Goal: Task Accomplishment & Management: Use online tool/utility

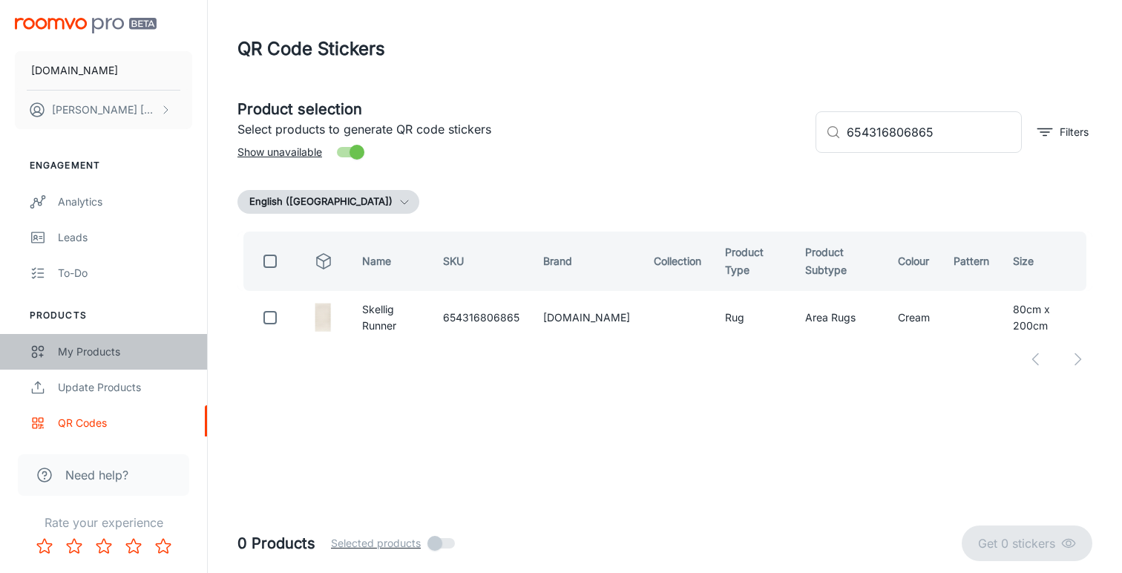
click at [95, 352] on div "My Products" at bounding box center [125, 351] width 134 height 16
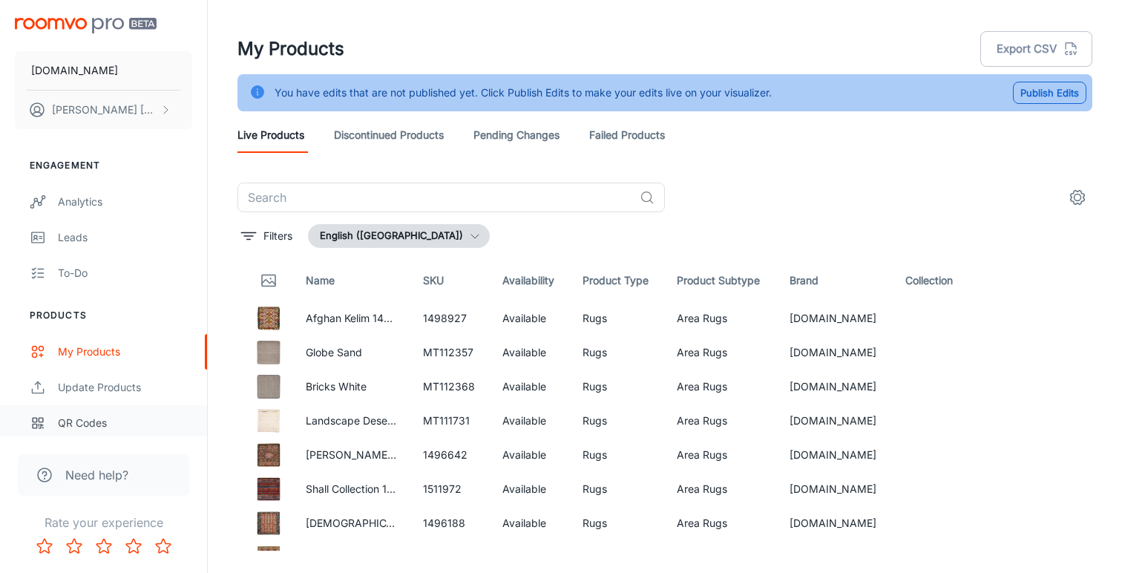
click at [88, 421] on div "QR Codes" at bounding box center [125, 423] width 134 height 16
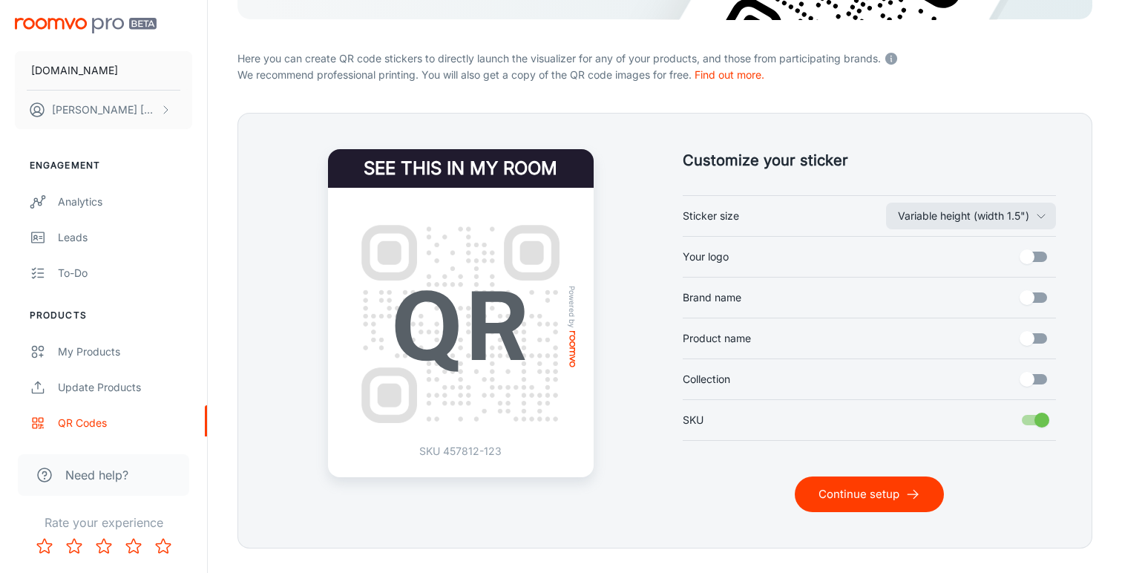
scroll to position [289, 0]
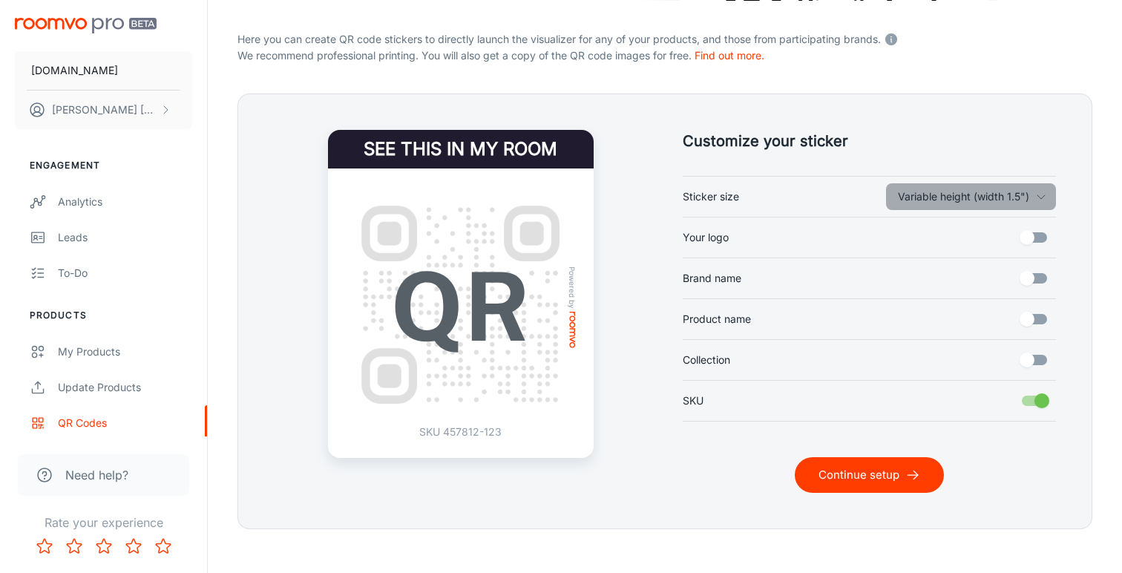
click at [1043, 193] on icon "button" at bounding box center [1041, 197] width 12 height 12
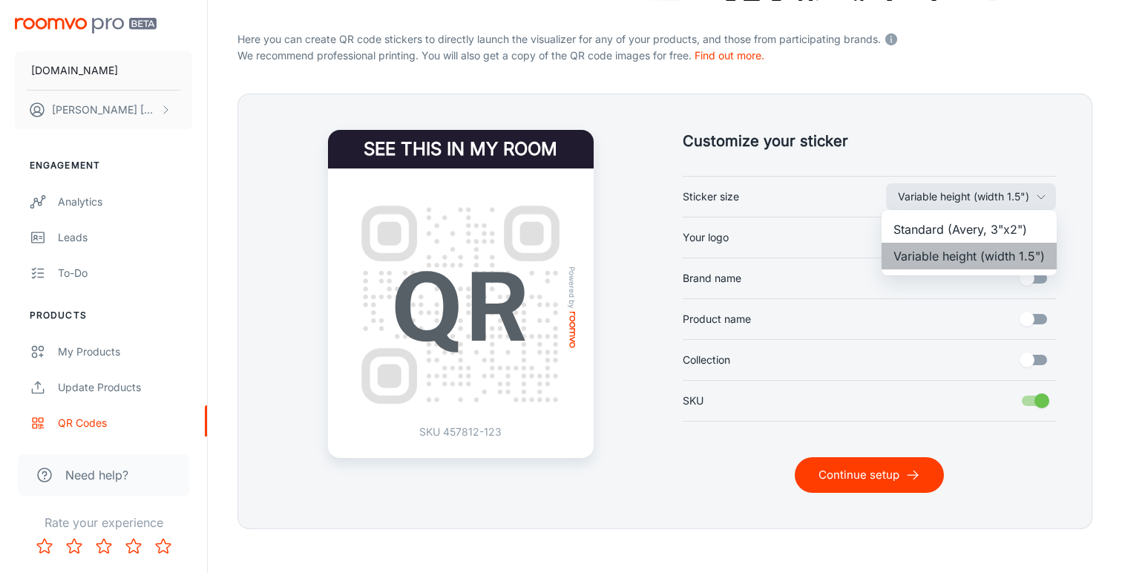
click at [987, 260] on li "Variable height (width 1.5")" at bounding box center [968, 256] width 175 height 27
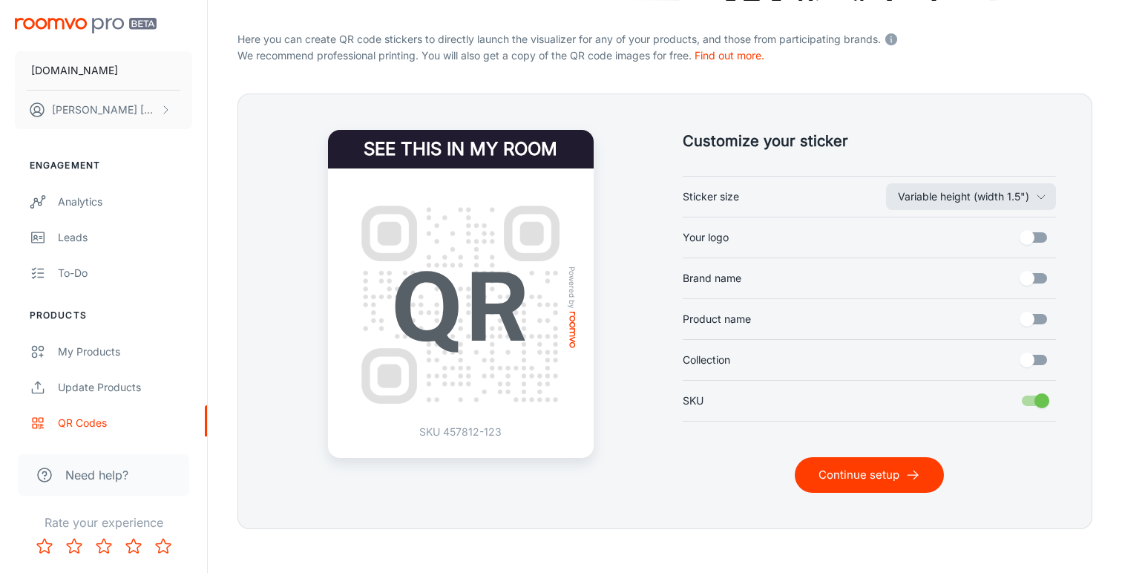
click at [892, 473] on button "Continue setup" at bounding box center [868, 475] width 149 height 36
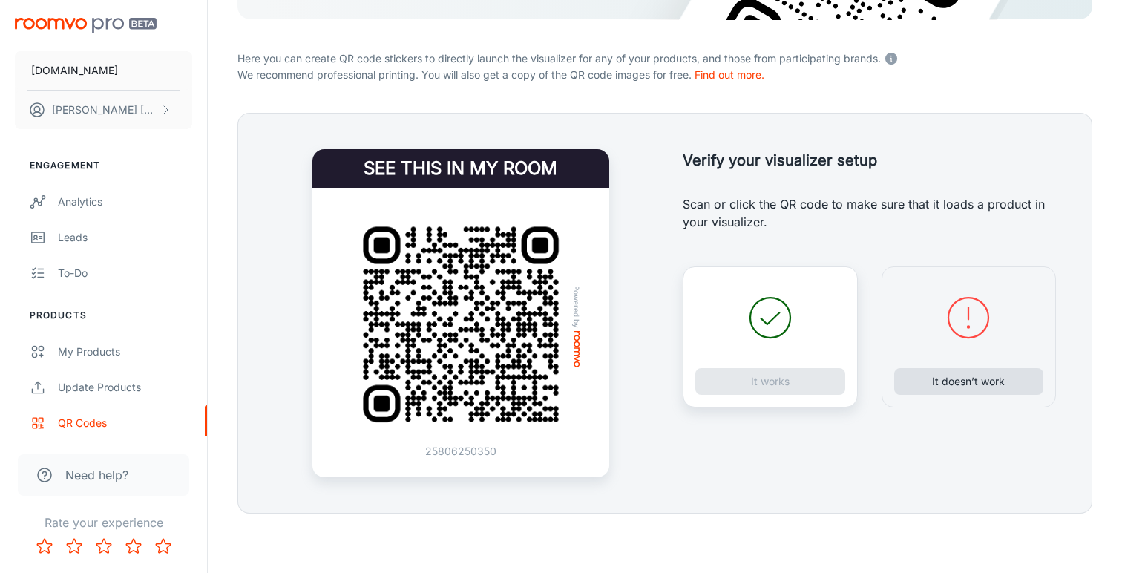
scroll to position [270, 0]
click at [965, 384] on button "It doesn’t work" at bounding box center [969, 381] width 150 height 27
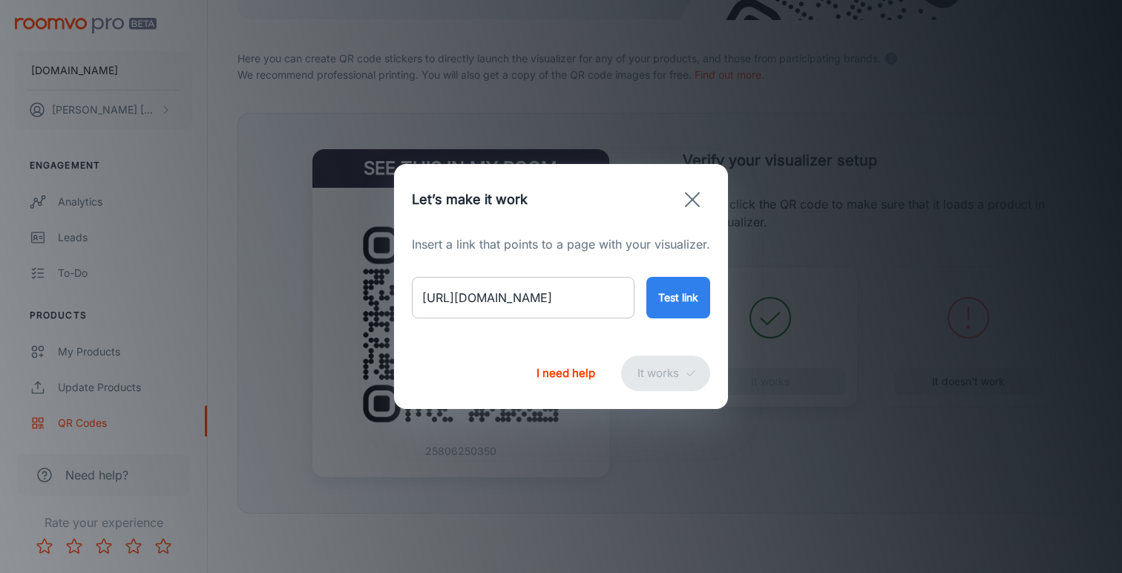
click at [537, 297] on input "https://rugs.ie/products/sahi-runner" at bounding box center [523, 298] width 223 height 42
paste input "nettel-rug-12066861206686"
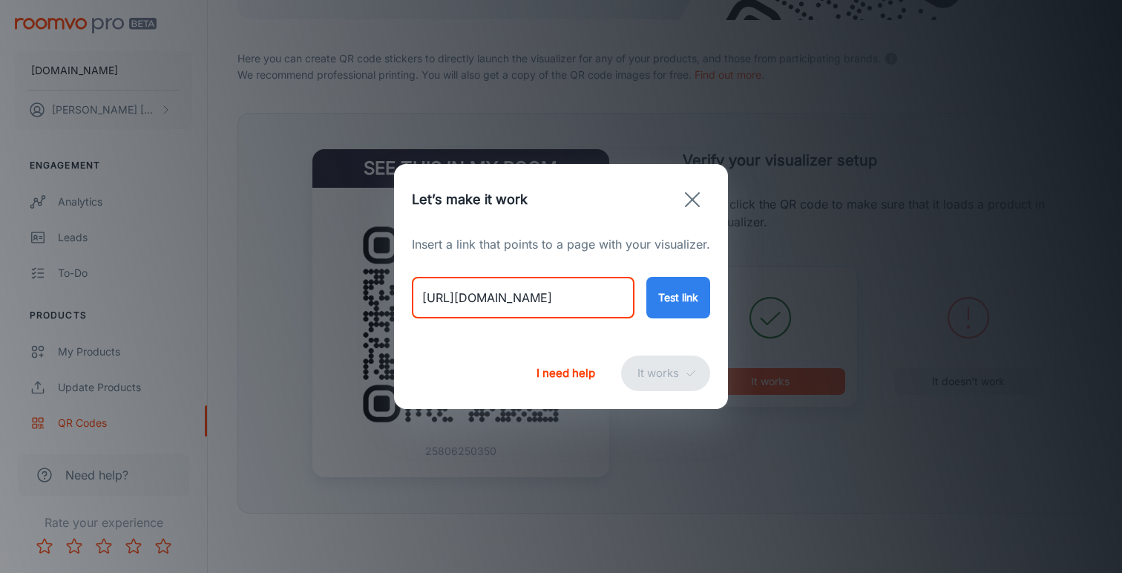
type input "https://rugs.ie/products/nettel-rug-12066861206686"
click at [669, 303] on button "Test link" at bounding box center [678, 298] width 64 height 42
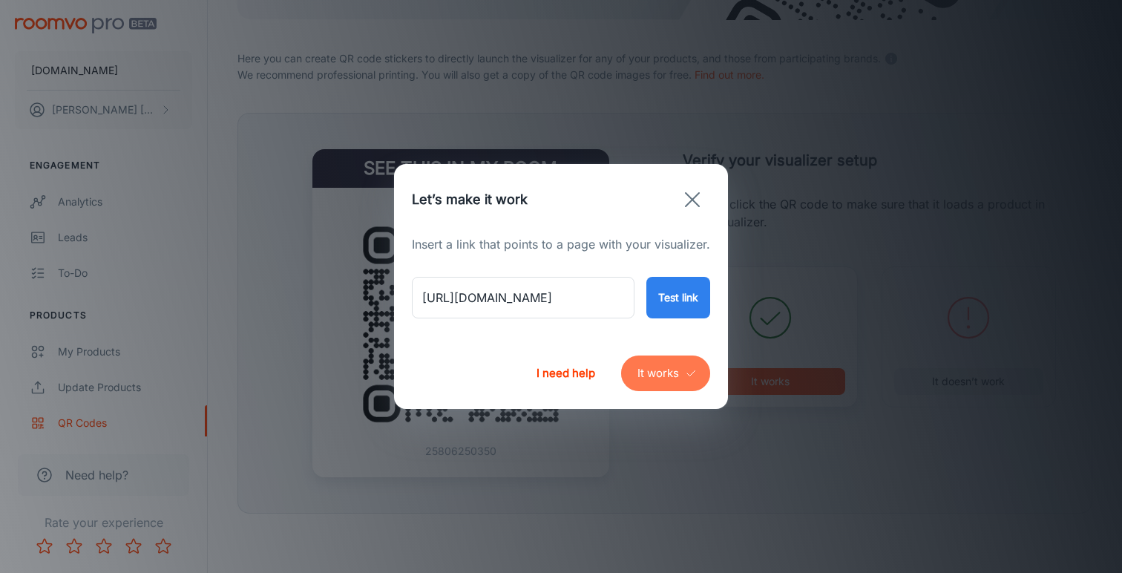
click at [665, 377] on button "It works" at bounding box center [665, 373] width 89 height 36
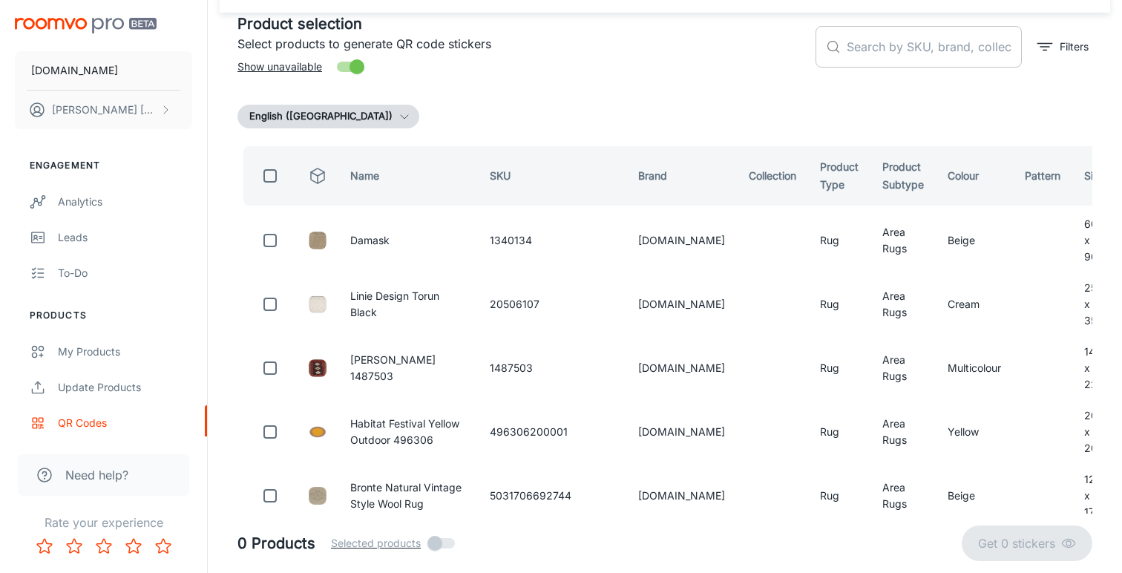
click at [877, 45] on input "text" at bounding box center [933, 47] width 175 height 42
paste input "5001206686"
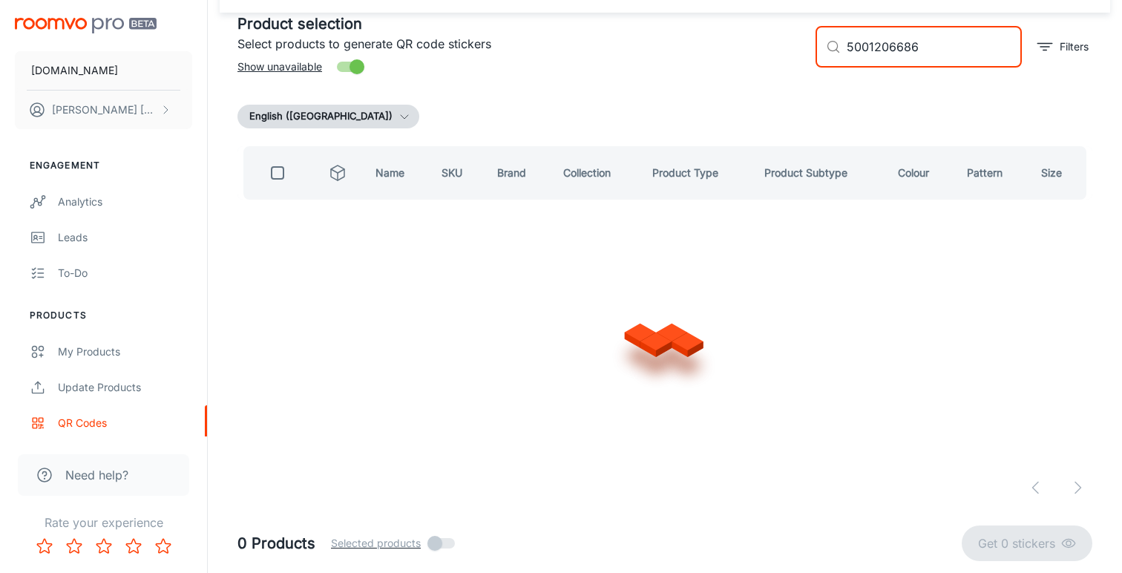
scroll to position [0, 0]
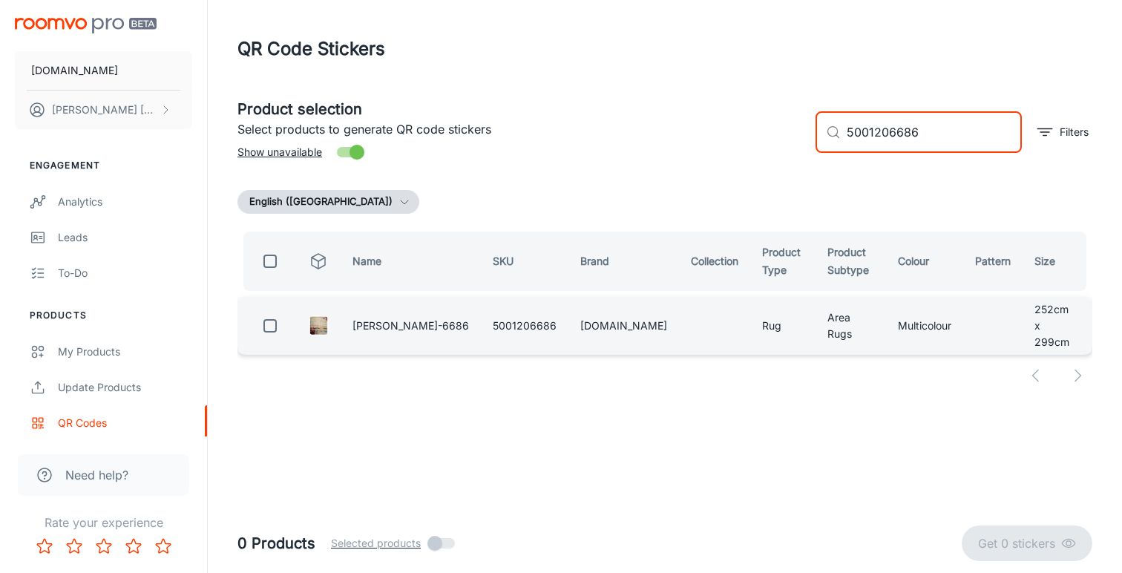
type input "5001206686"
click at [267, 320] on input "checkbox" at bounding box center [270, 326] width 30 height 30
checkbox input "true"
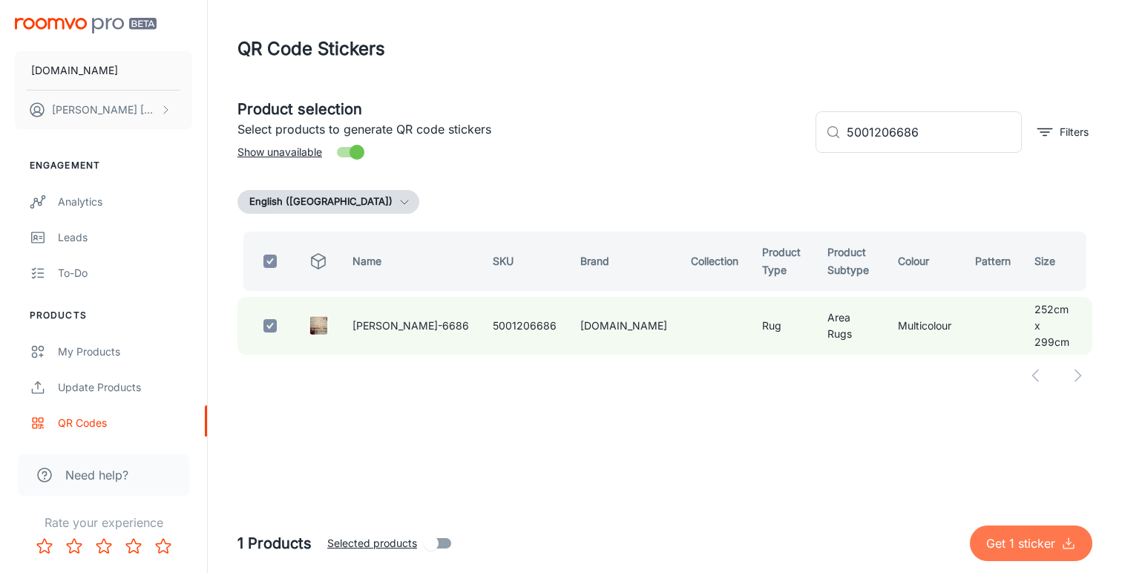
click at [998, 542] on p "Get 1 sticker" at bounding box center [1023, 543] width 75 height 18
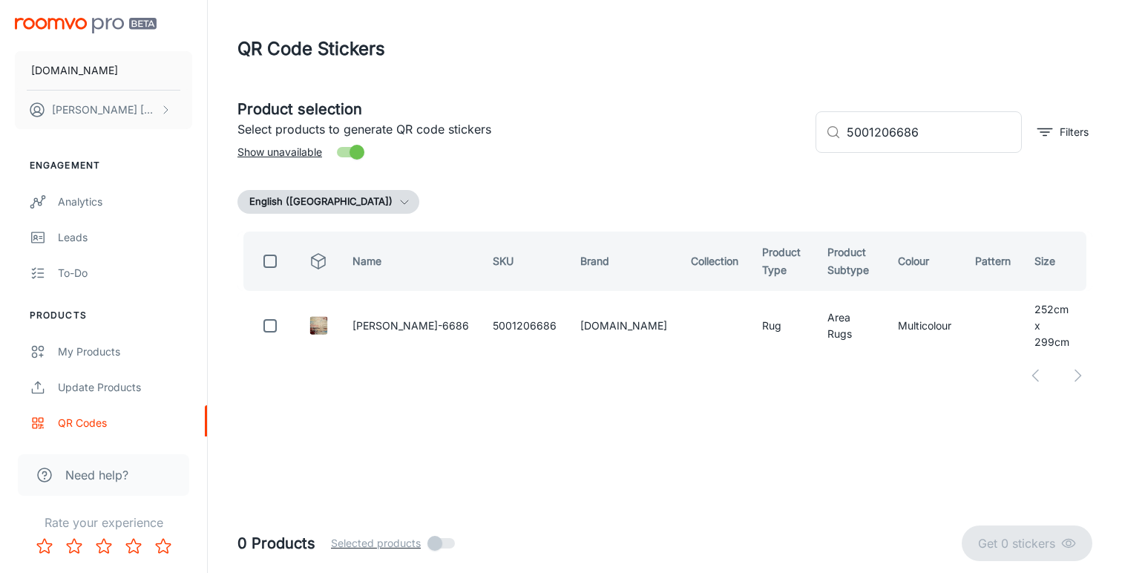
checkbox input "false"
click at [892, 133] on input "5001206686" at bounding box center [933, 132] width 175 height 42
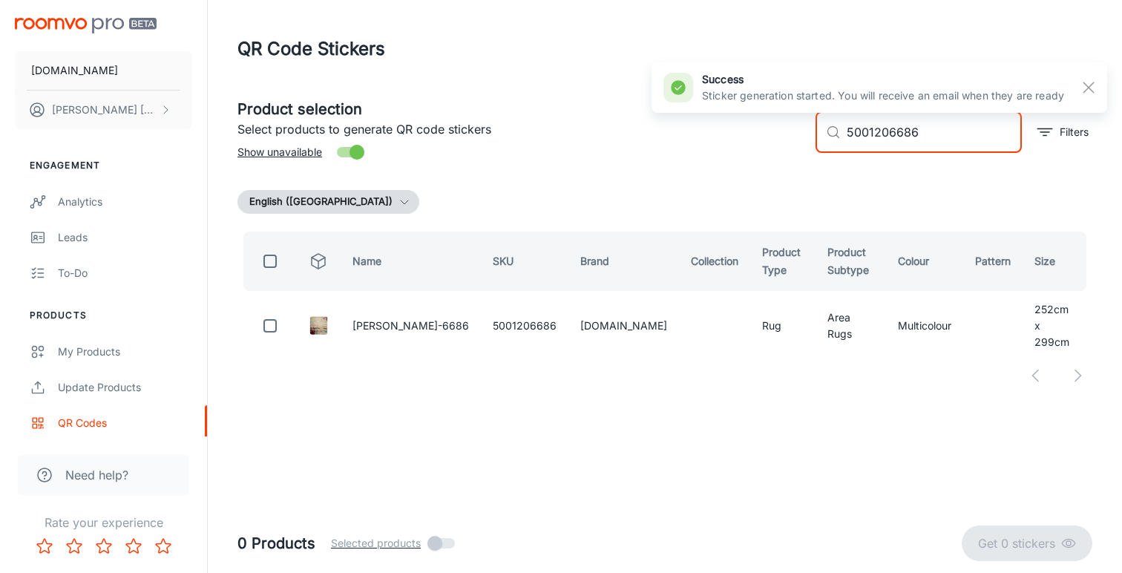
click at [892, 133] on input "5001206686" at bounding box center [933, 132] width 175 height 42
paste input "654316808630"
type input "654316808630"
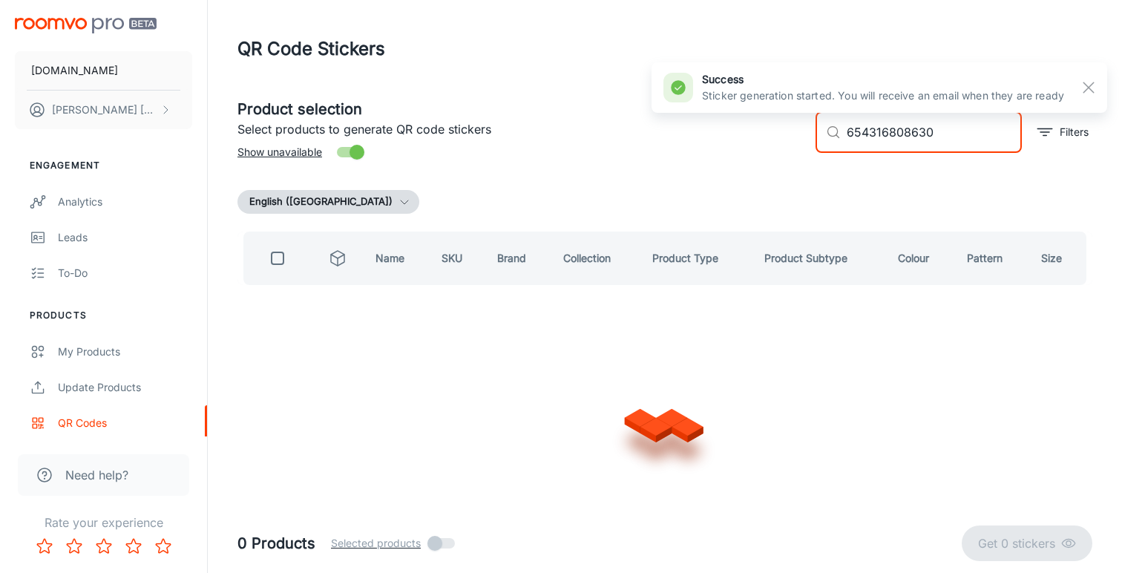
checkbox input "true"
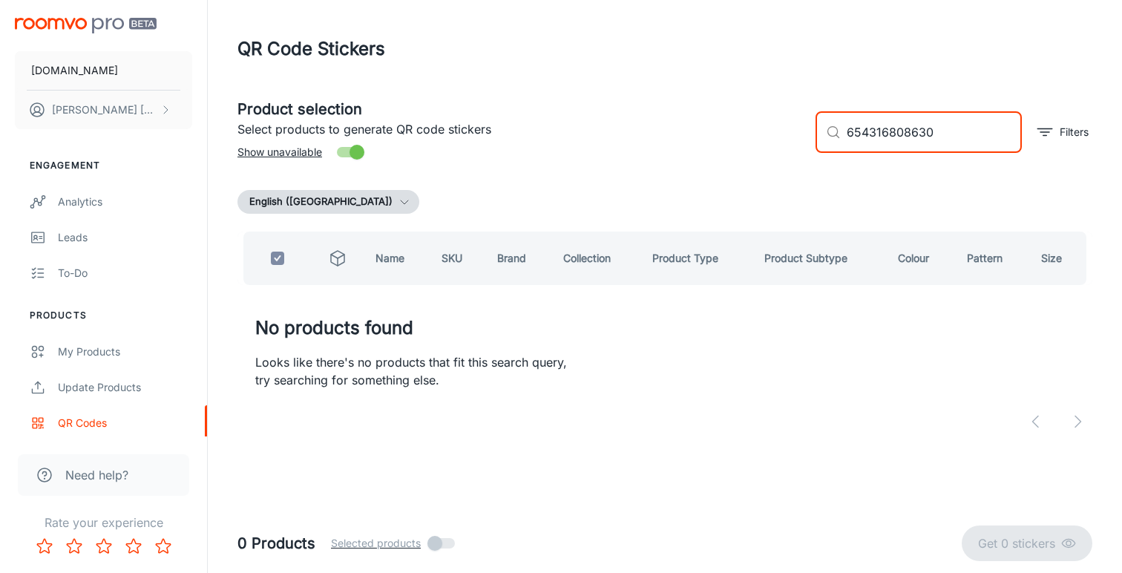
click at [848, 129] on input "654316808630" at bounding box center [933, 132] width 175 height 42
type input "654316808630"
click at [73, 345] on div "My Products" at bounding box center [125, 351] width 134 height 16
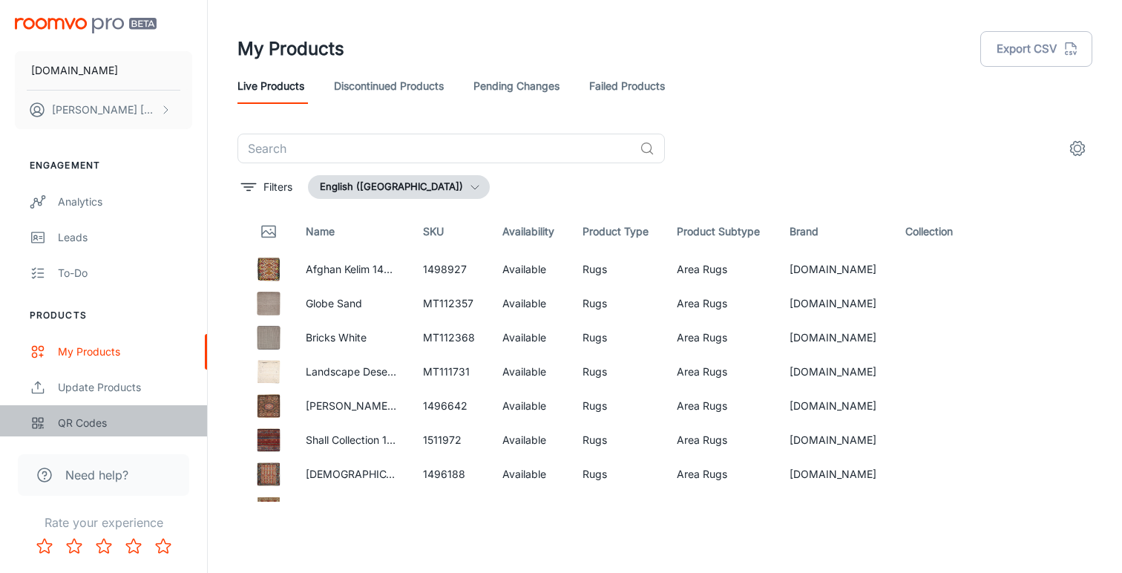
click at [86, 420] on div "QR Codes" at bounding box center [125, 423] width 134 height 16
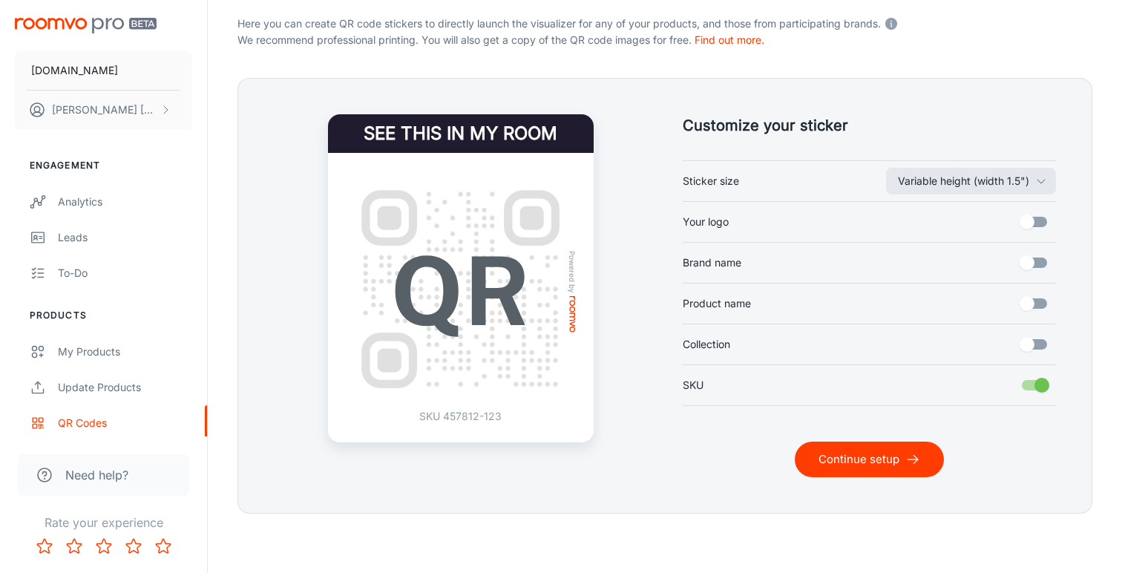
click at [840, 451] on button "Continue setup" at bounding box center [868, 459] width 149 height 36
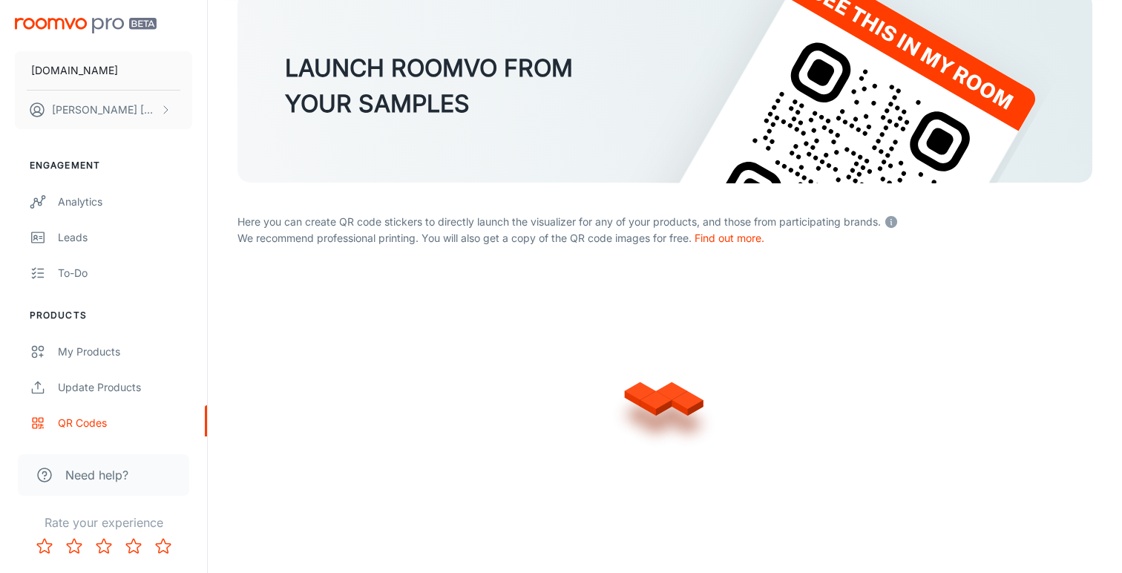
scroll to position [107, 0]
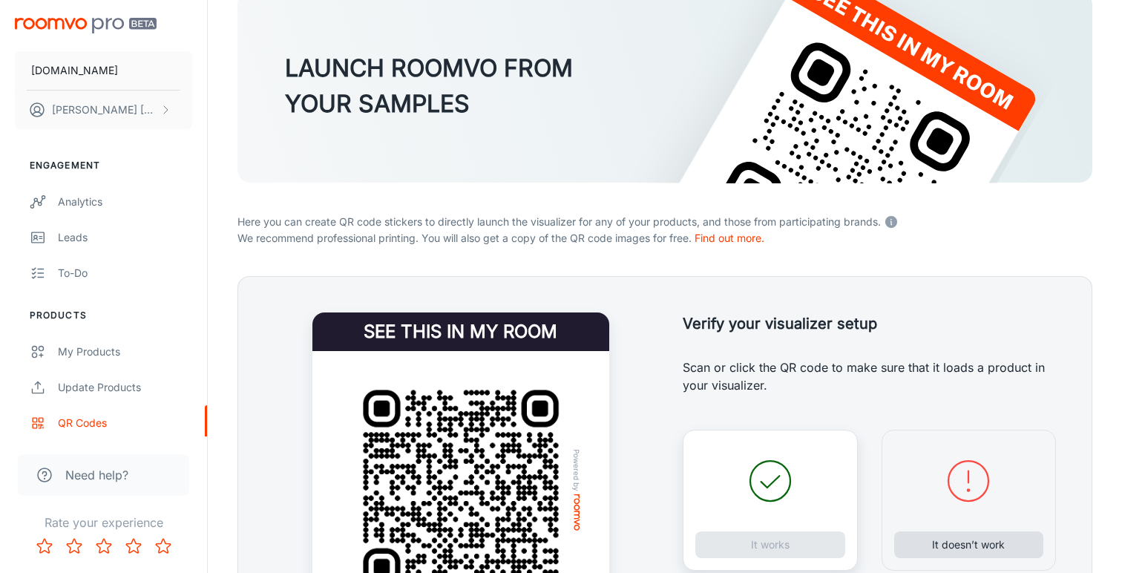
click at [935, 540] on button "It doesn’t work" at bounding box center [969, 544] width 150 height 27
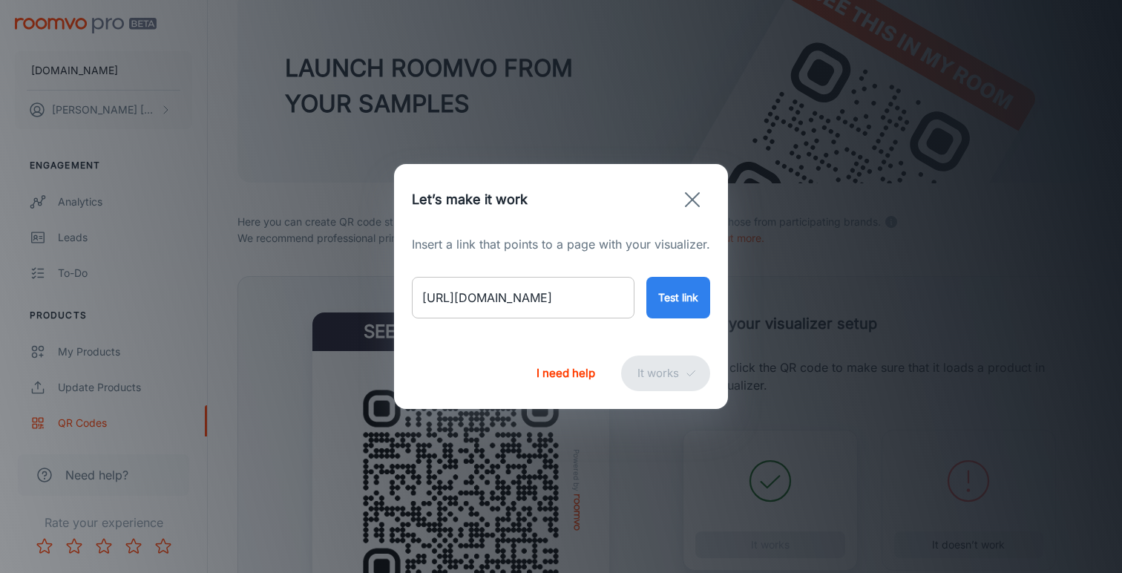
click at [570, 300] on input "https://rugs.ie/products/sahi-runner" at bounding box center [523, 298] width 223 height 42
paste input "vintage-patchwork-5001151817"
type input "https://rugs.ie/products/vintage-patchwork-5001151817"
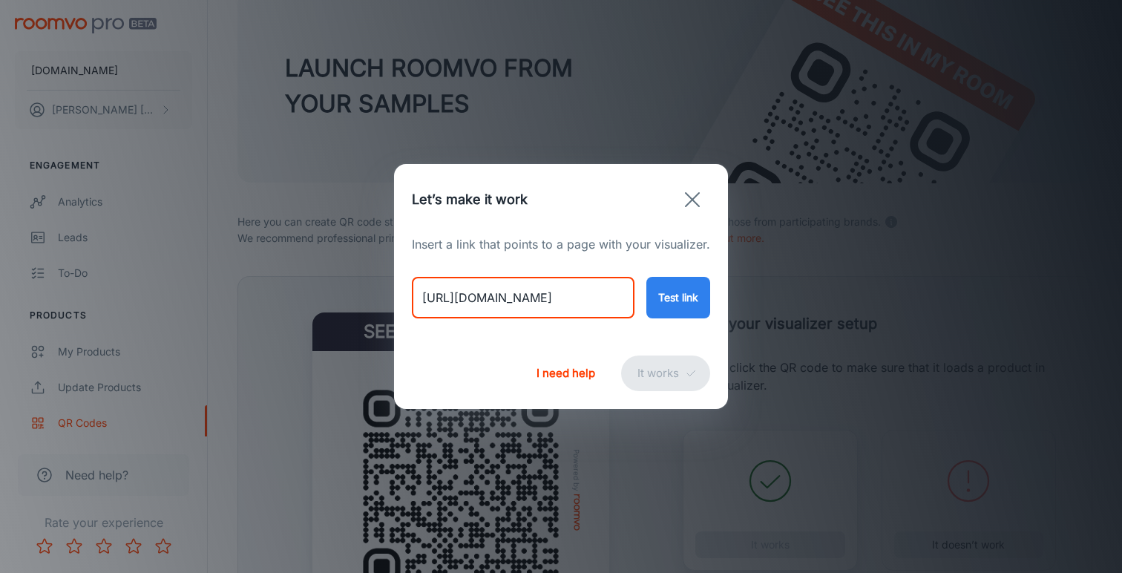
click at [677, 312] on button "Test link" at bounding box center [678, 298] width 64 height 42
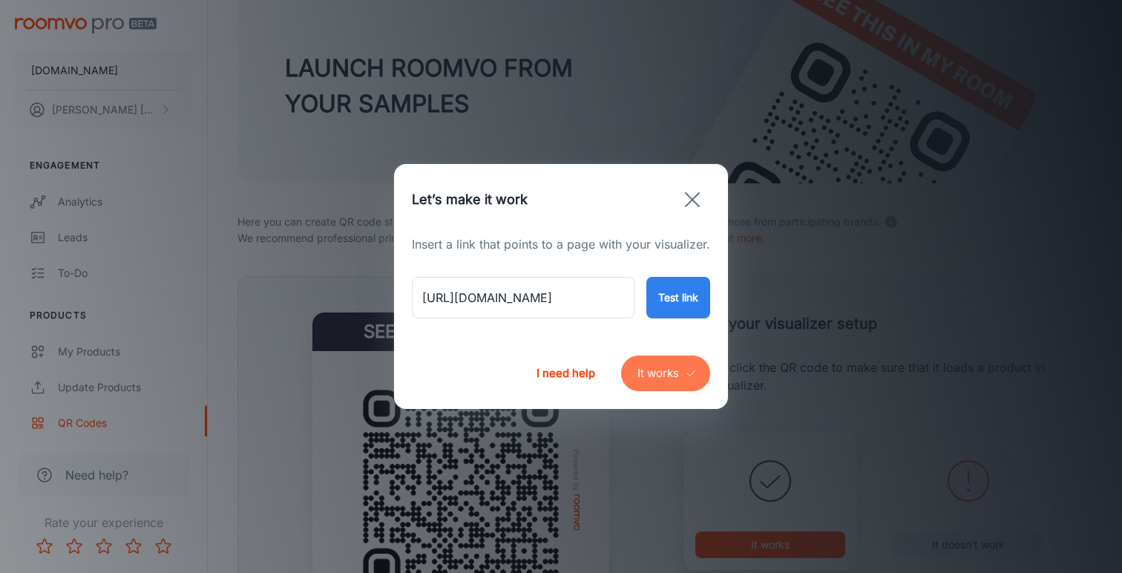
click at [653, 371] on button "It works" at bounding box center [665, 373] width 89 height 36
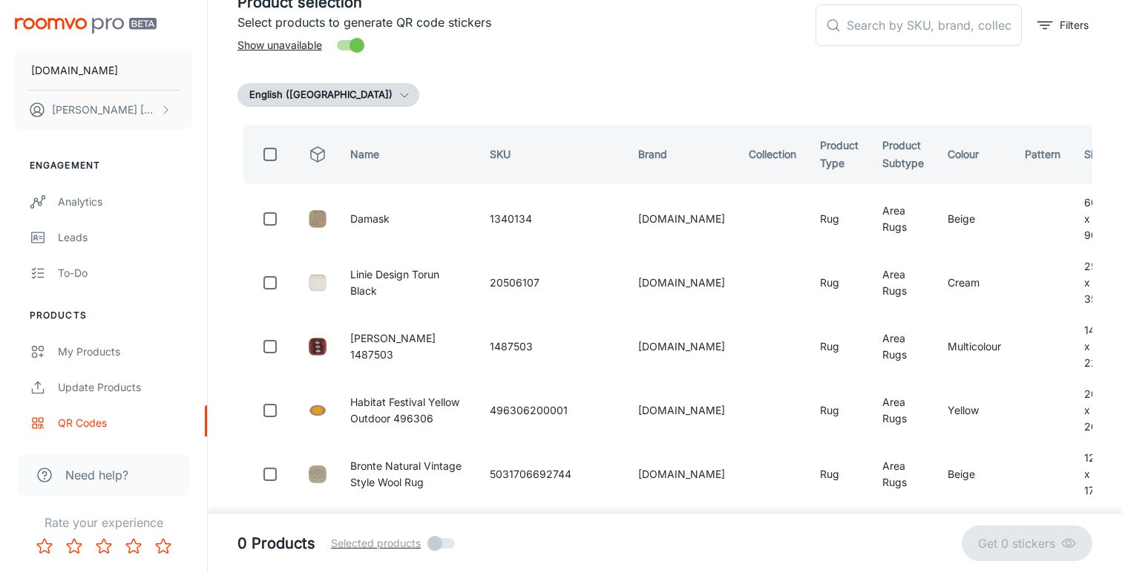
scroll to position [85, 0]
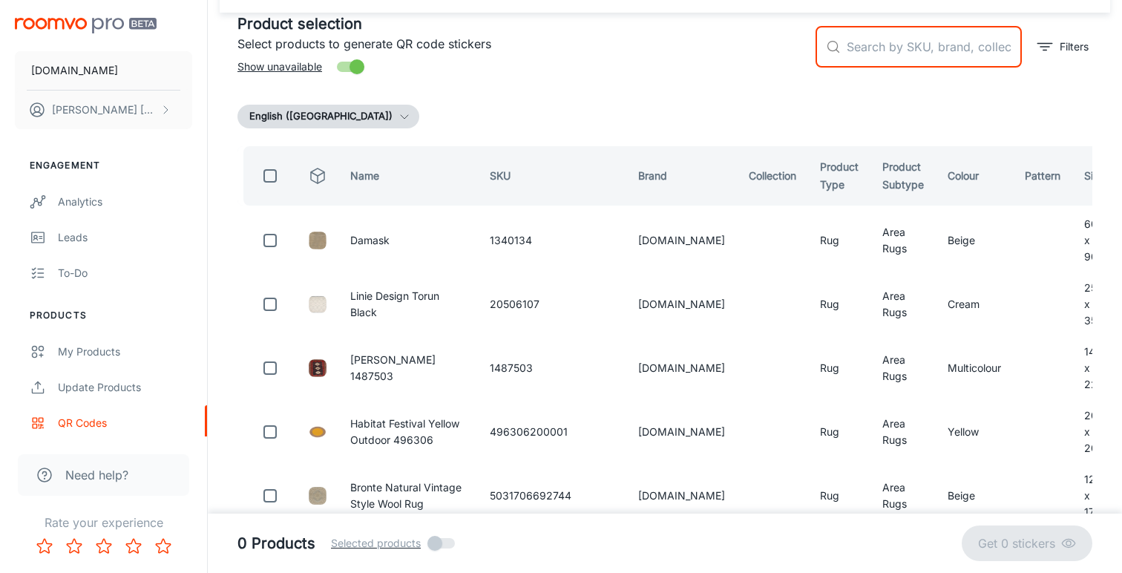
click at [880, 52] on input "text" at bounding box center [933, 47] width 175 height 42
paste input "5001151817"
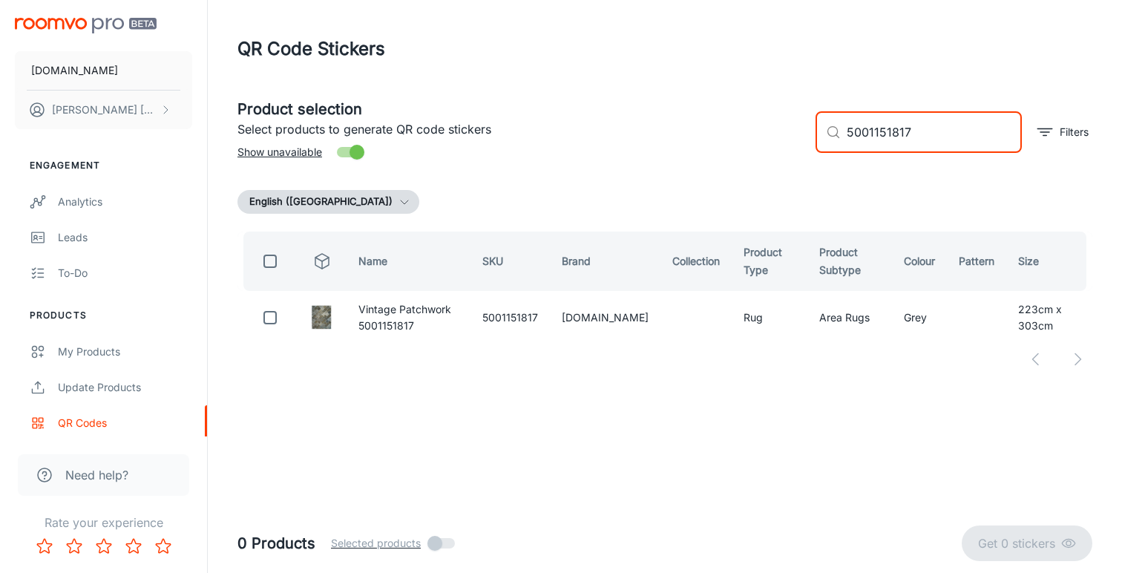
scroll to position [0, 0]
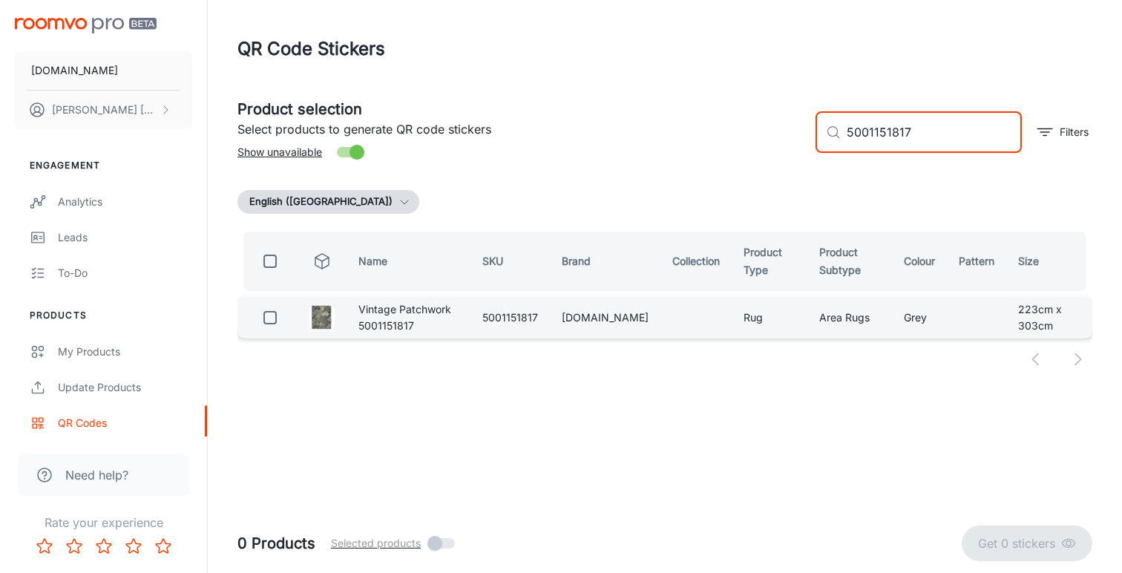
type input "5001151817"
click at [269, 317] on input "checkbox" at bounding box center [270, 318] width 30 height 30
checkbox input "true"
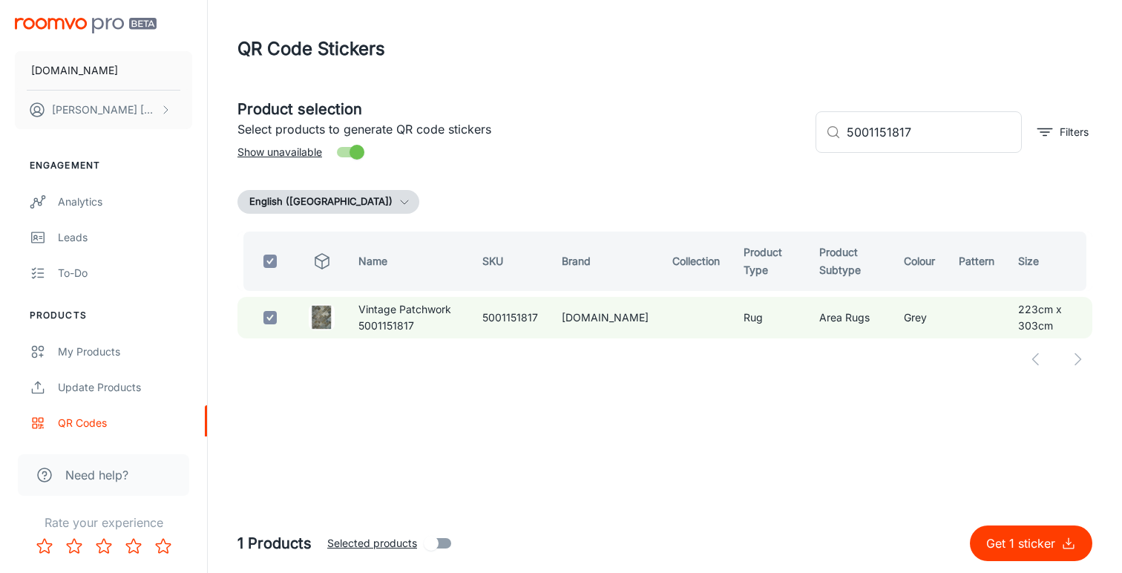
click at [1019, 548] on p "Get 1 sticker" at bounding box center [1023, 543] width 75 height 18
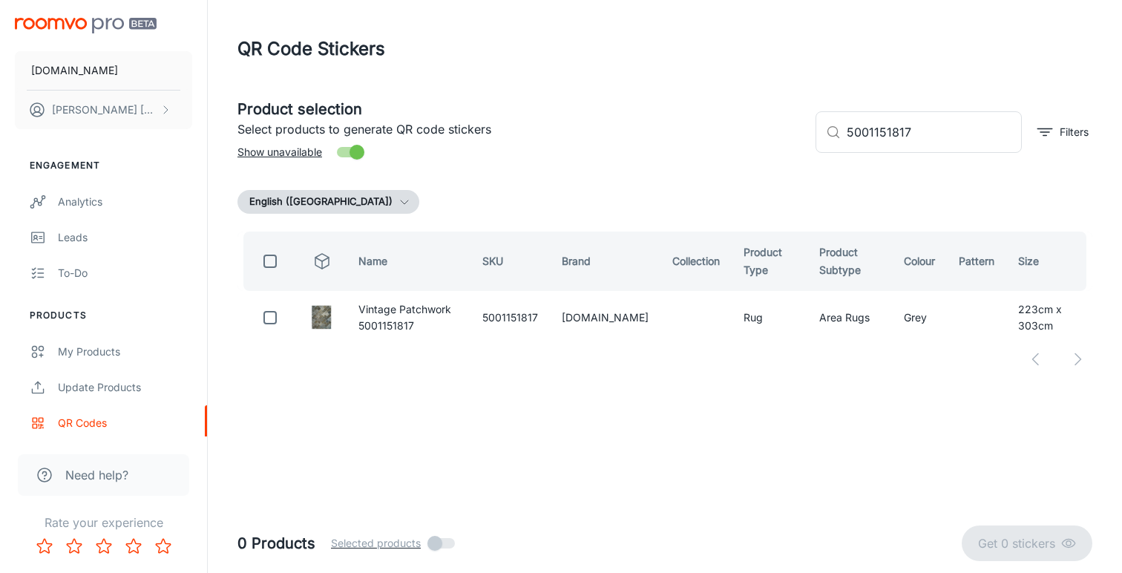
checkbox input "false"
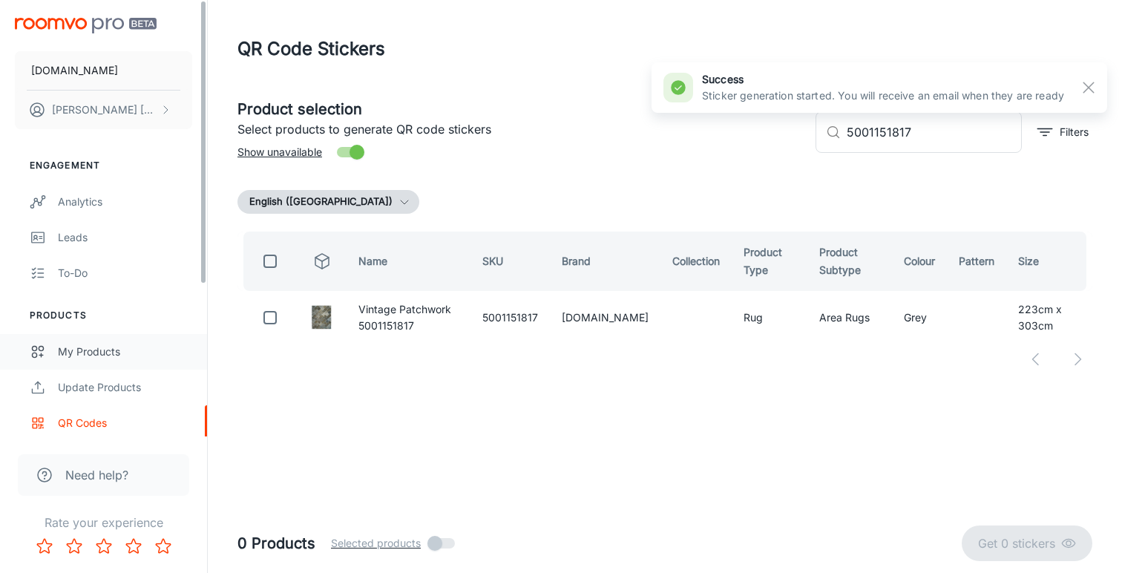
click at [85, 351] on div "My Products" at bounding box center [125, 351] width 134 height 16
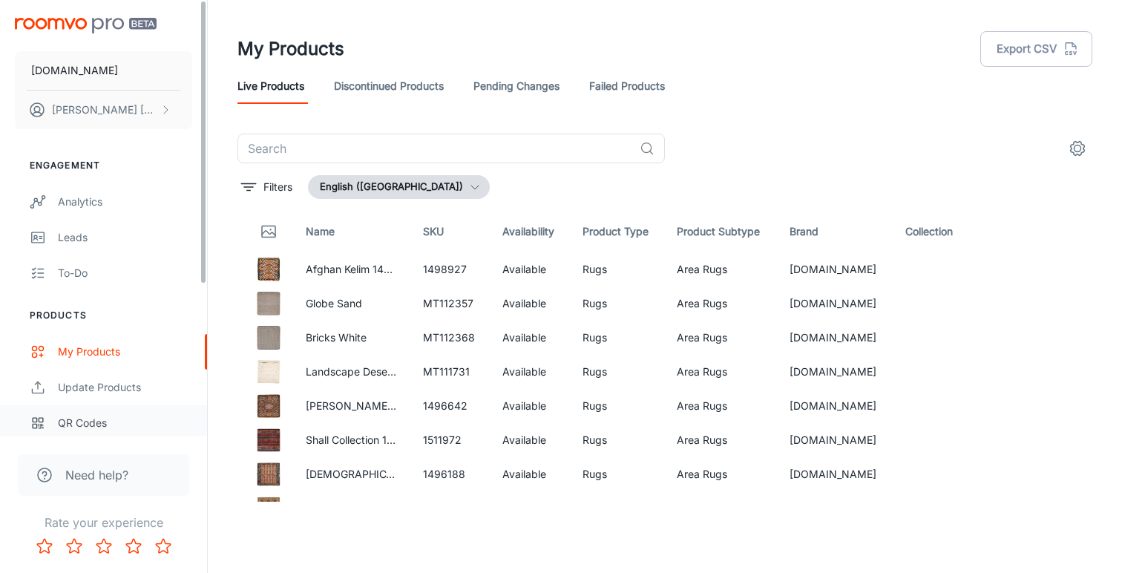
click at [73, 424] on div "QR Codes" at bounding box center [125, 423] width 134 height 16
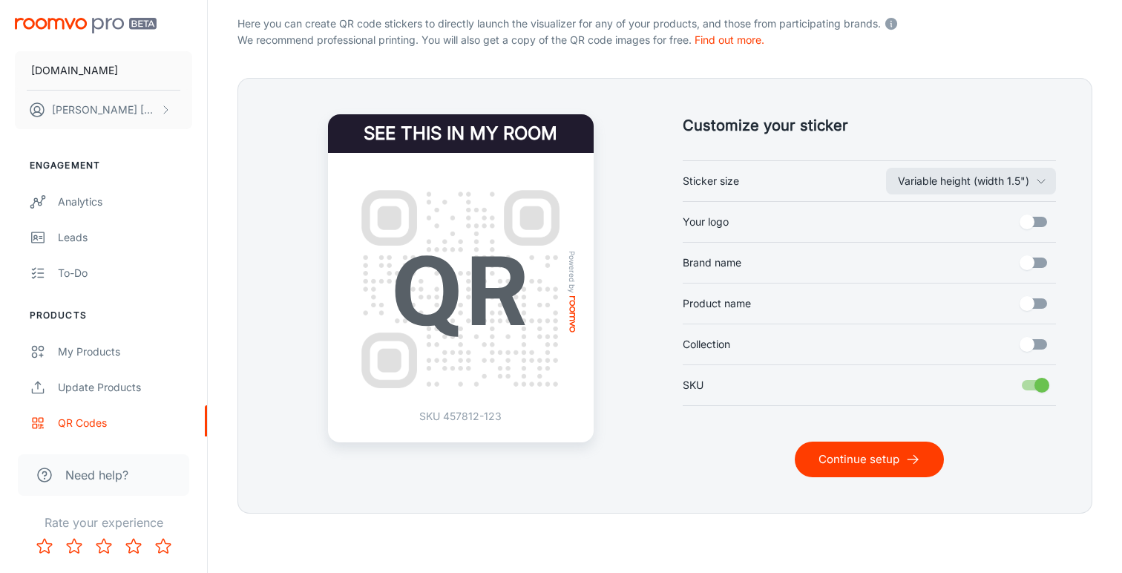
click at [832, 461] on button "Continue setup" at bounding box center [868, 459] width 149 height 36
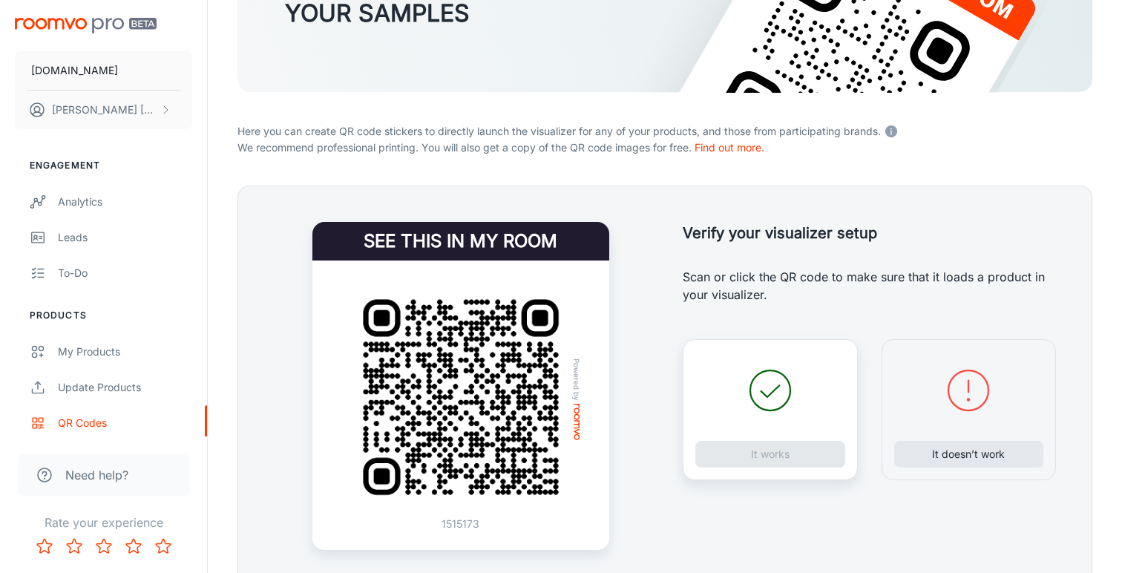
scroll to position [270, 0]
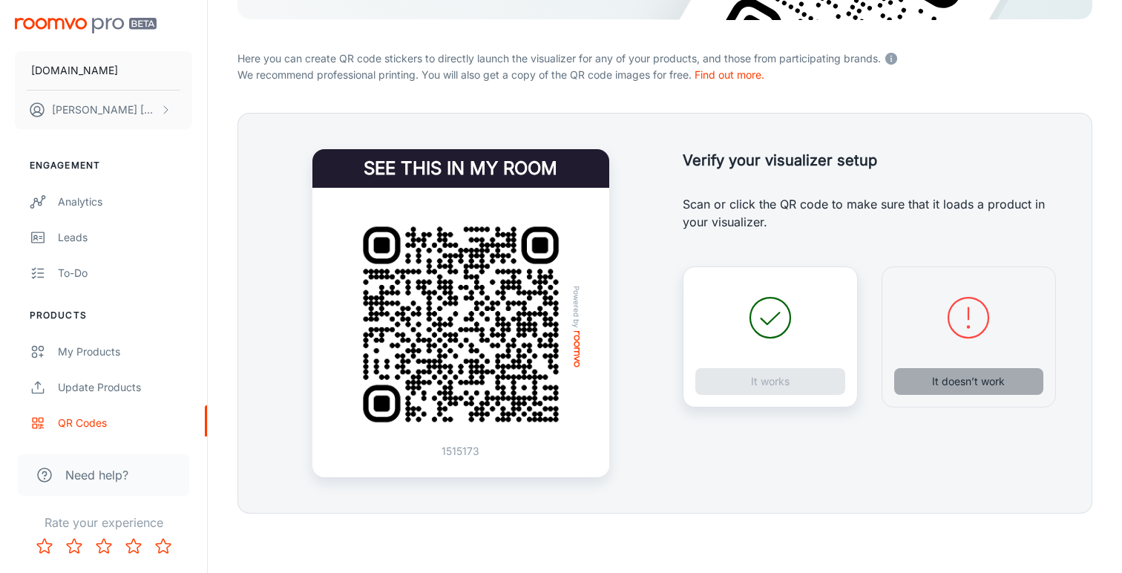
click at [921, 384] on button "It doesn’t work" at bounding box center [969, 381] width 150 height 27
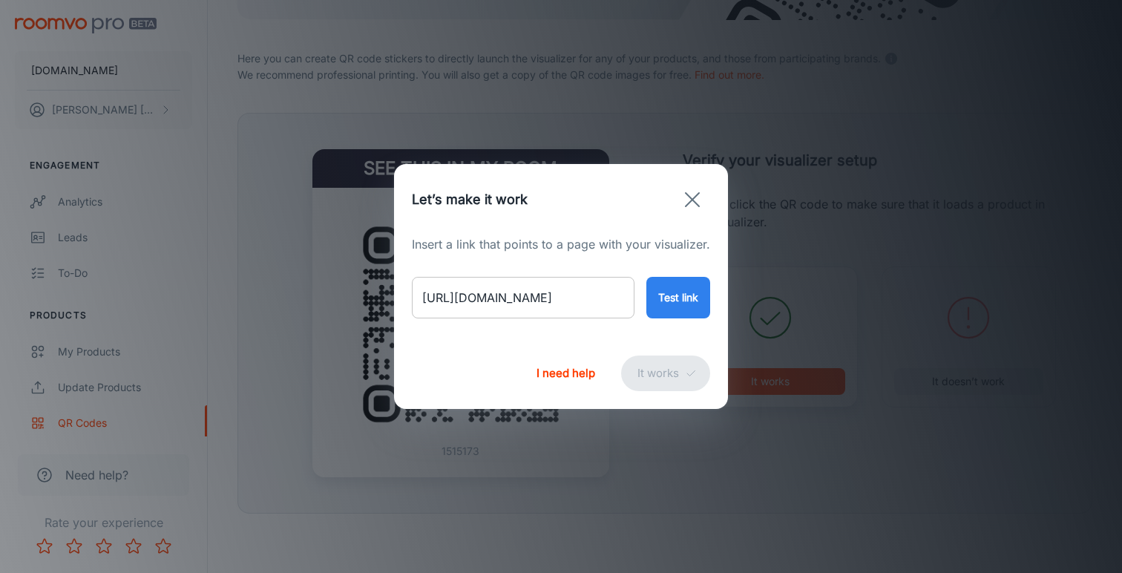
click at [527, 298] on input "https://rugs.ie/products/sahi-runner" at bounding box center [523, 298] width 223 height 42
paste input "nadjafabad-5001490727"
type input "https://rugs.ie/products/nadjafabad-5001490727"
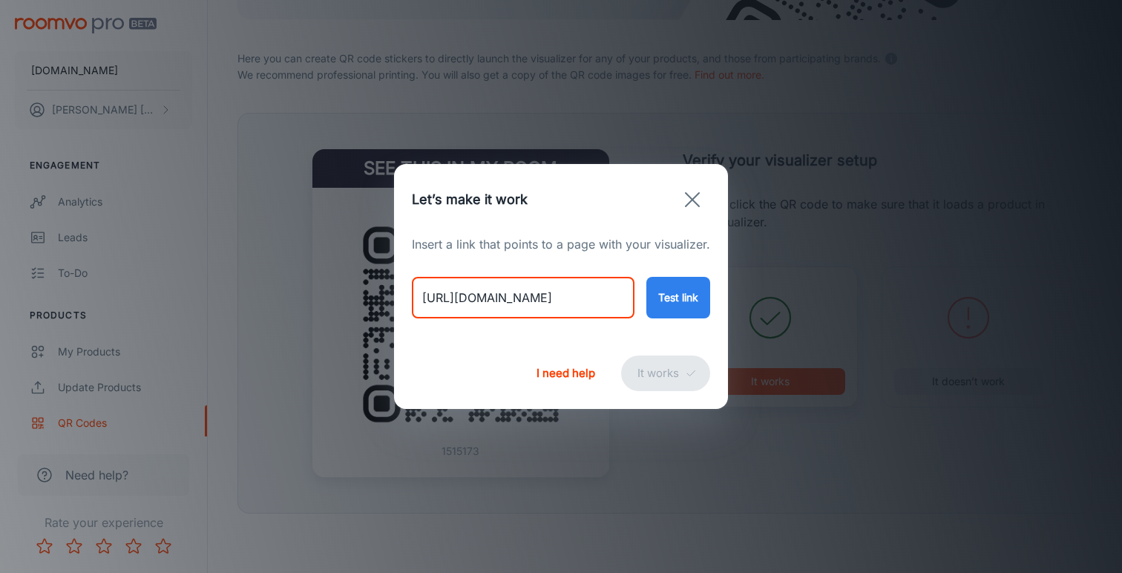
click at [673, 303] on button "Test link" at bounding box center [678, 298] width 64 height 42
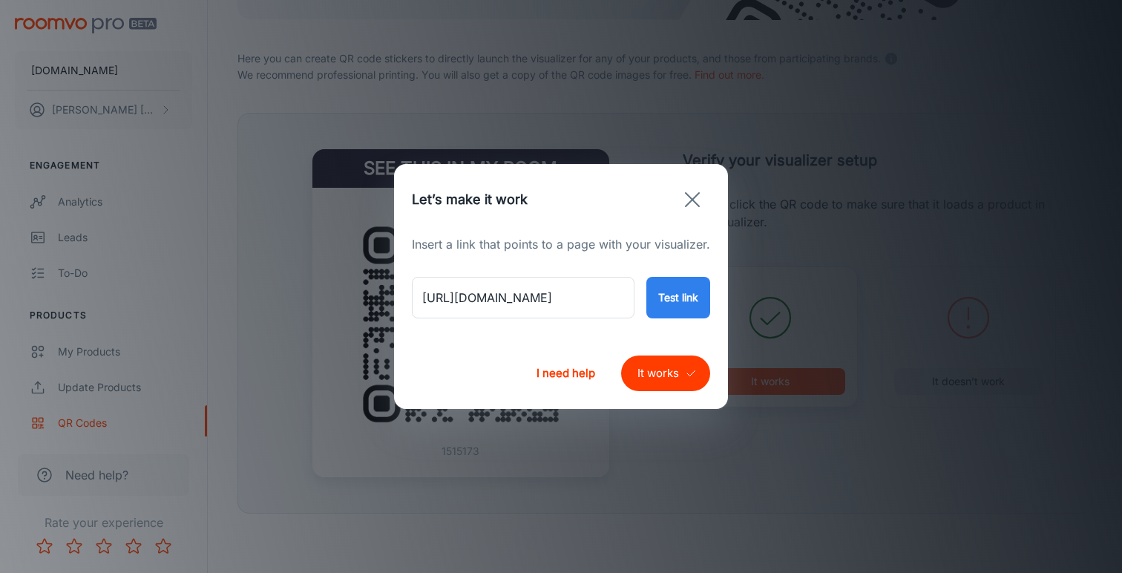
click at [662, 377] on button "It works" at bounding box center [665, 373] width 89 height 36
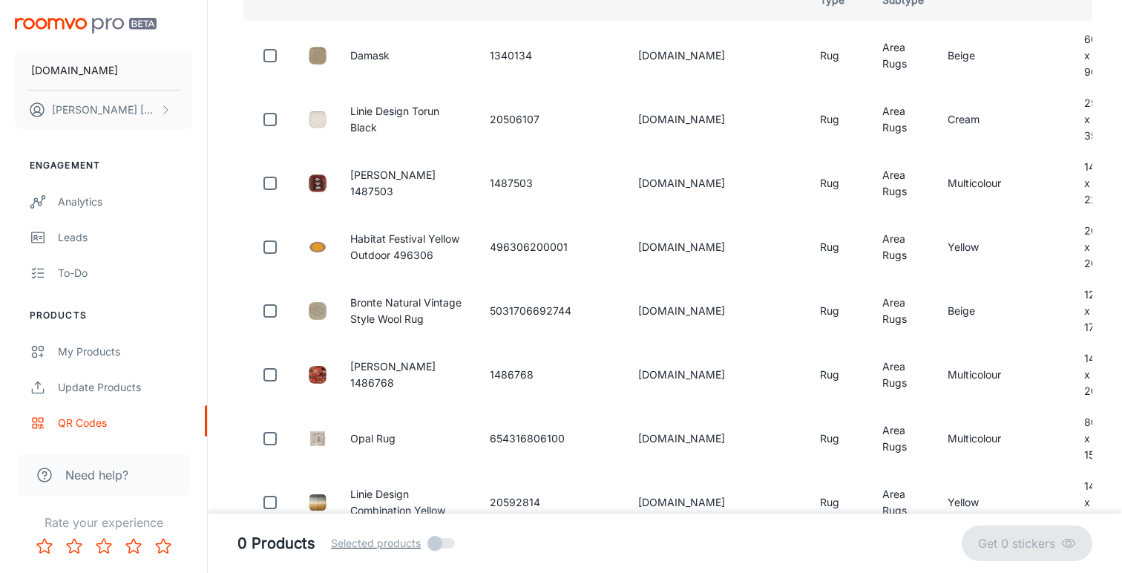
scroll to position [85, 0]
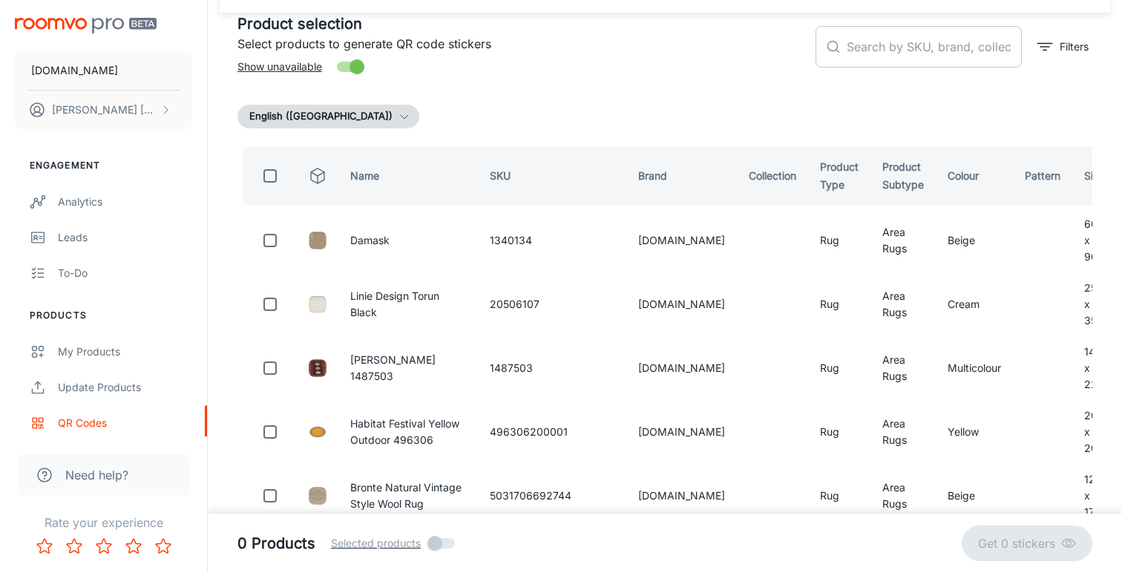
click at [874, 50] on input "text" at bounding box center [933, 47] width 175 height 42
paste input "5001490727"
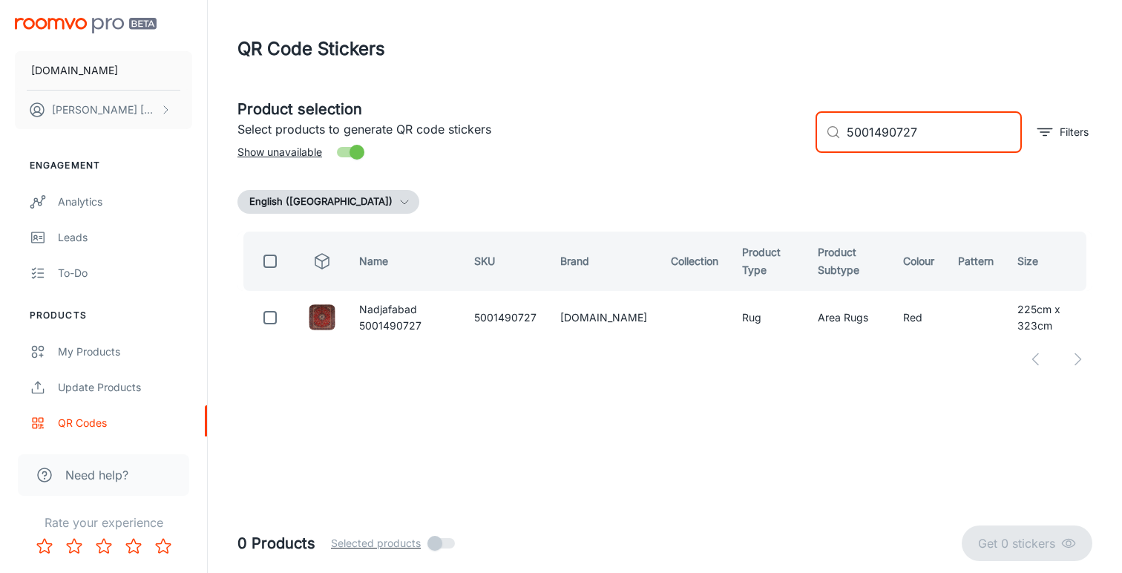
scroll to position [0, 0]
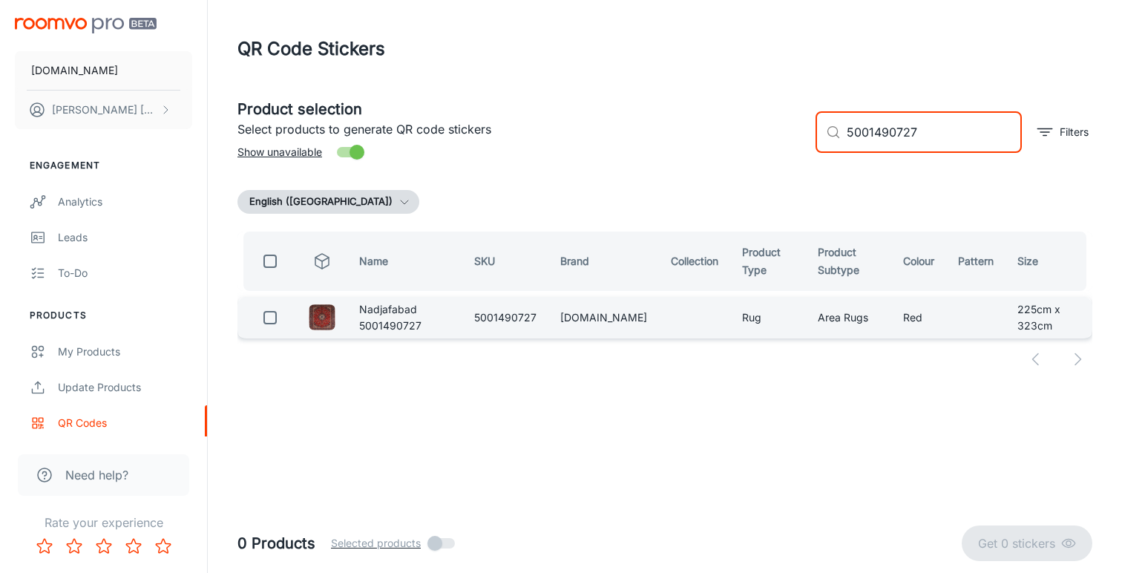
type input "5001490727"
click at [271, 317] on input "checkbox" at bounding box center [270, 318] width 30 height 30
checkbox input "true"
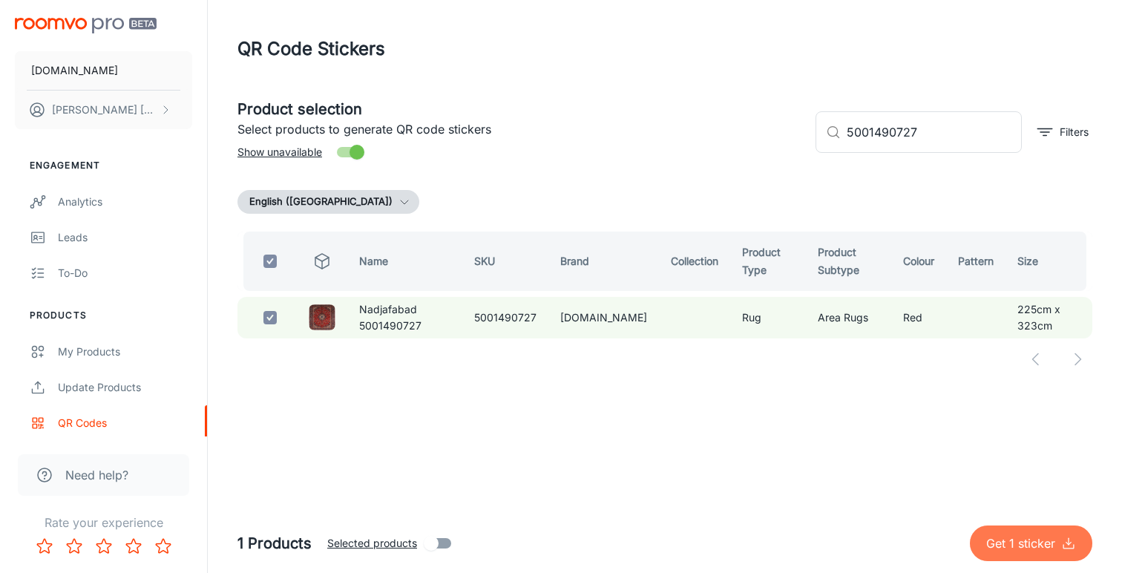
click at [1029, 547] on p "Get 1 sticker" at bounding box center [1023, 543] width 75 height 18
checkbox input "false"
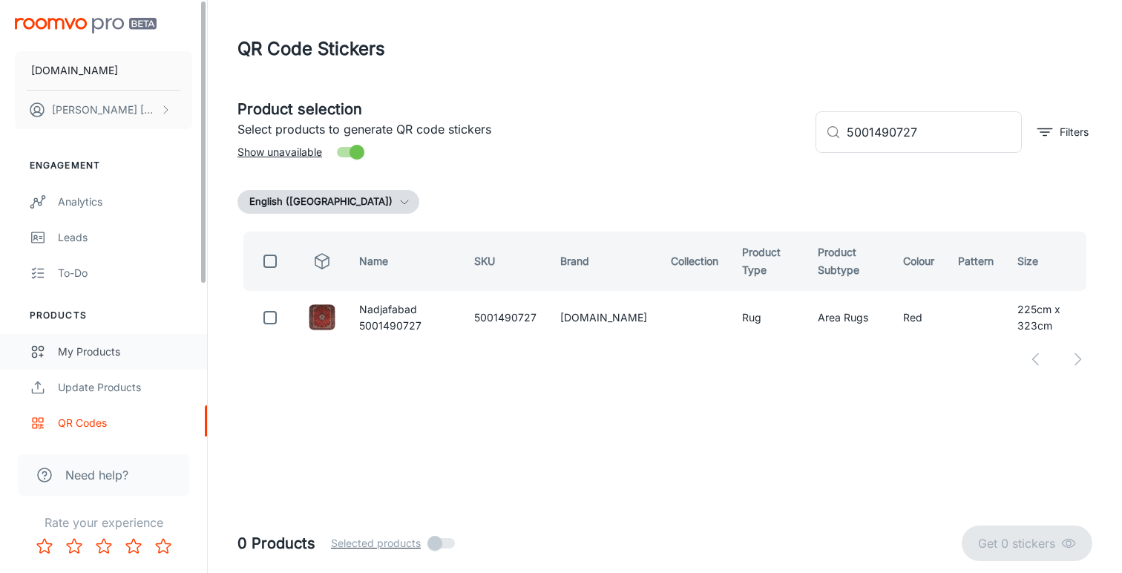
click at [84, 354] on div "My Products" at bounding box center [125, 351] width 134 height 16
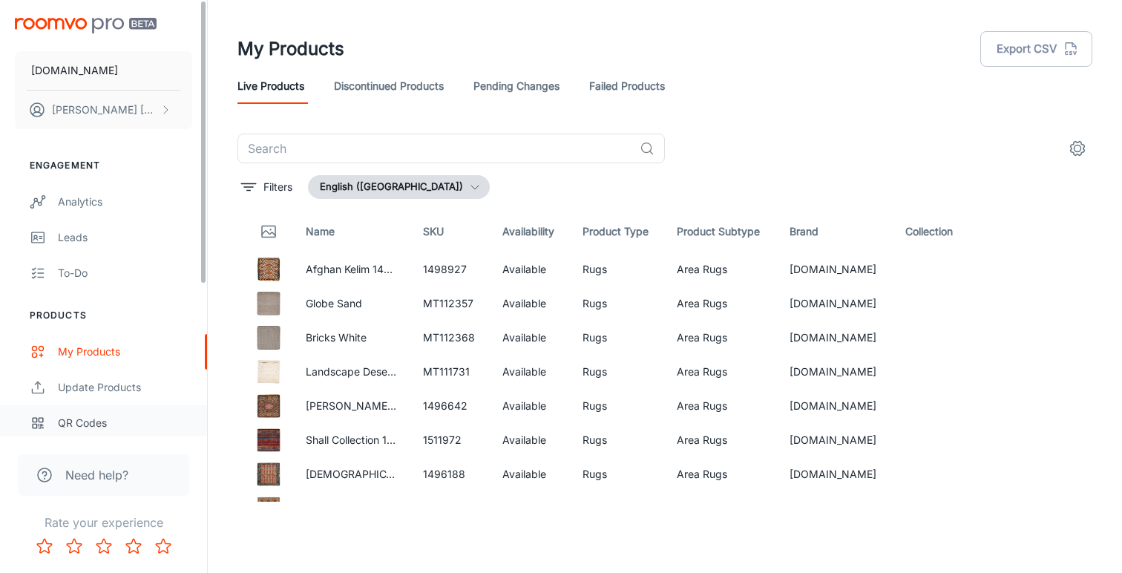
click at [106, 422] on div "QR Codes" at bounding box center [125, 423] width 134 height 16
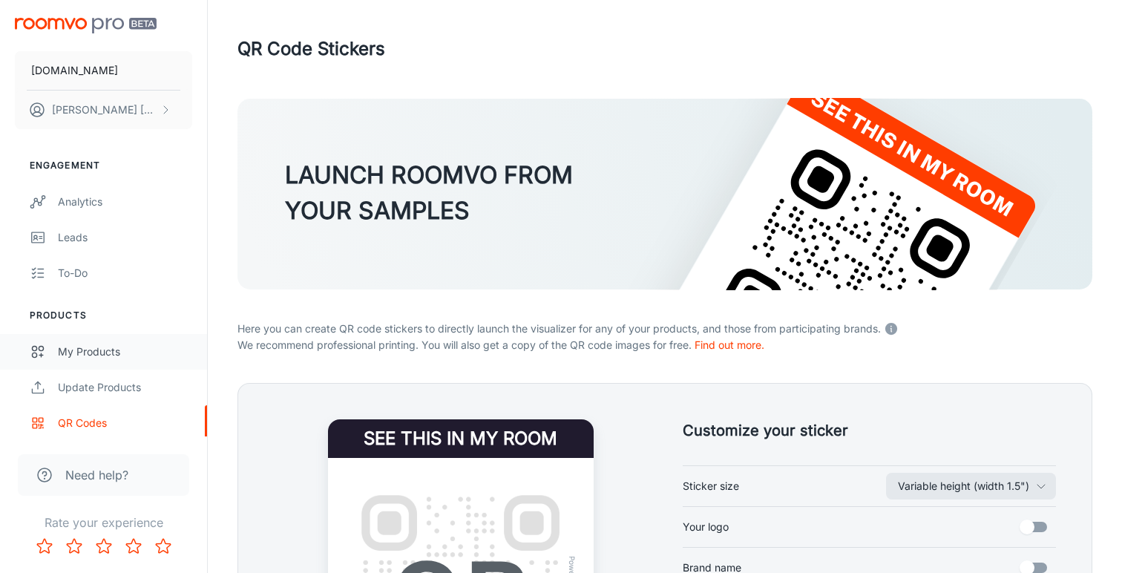
click at [95, 355] on div "My Products" at bounding box center [125, 351] width 134 height 16
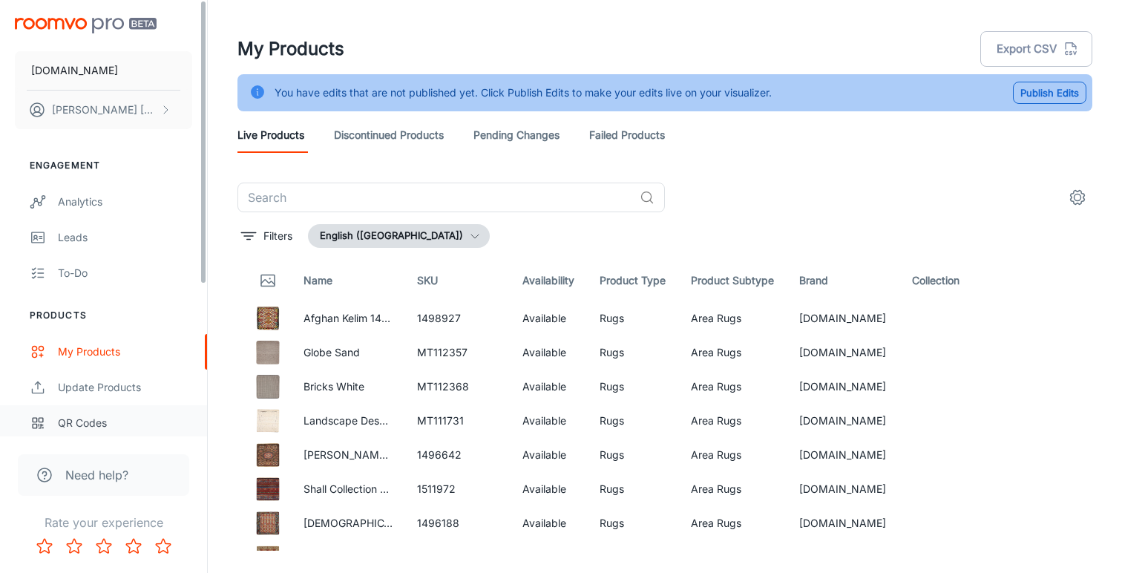
click at [96, 418] on div "QR Codes" at bounding box center [125, 423] width 134 height 16
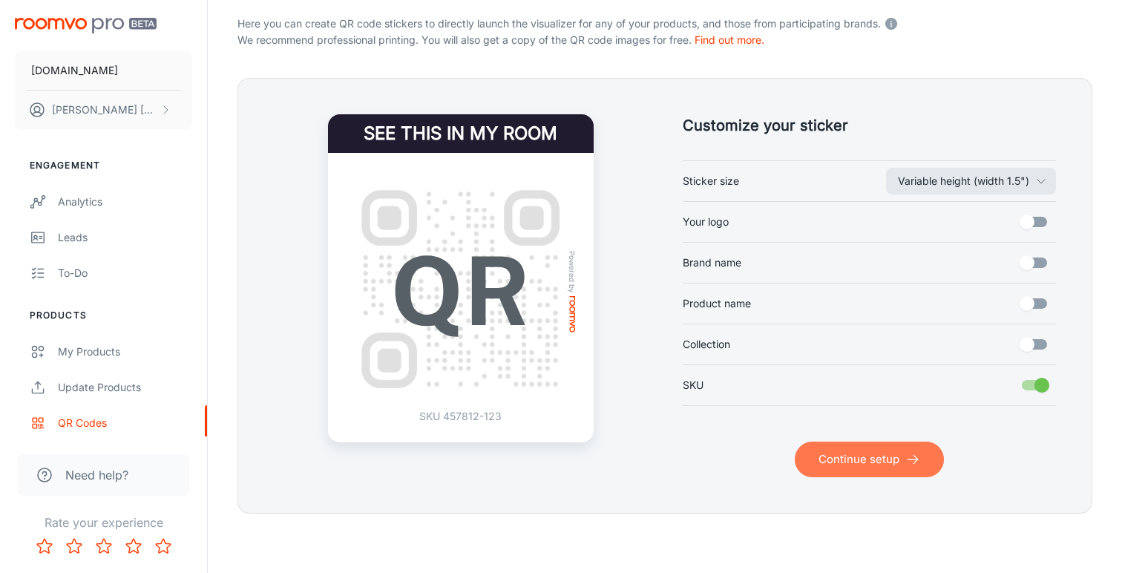
click at [837, 453] on button "Continue setup" at bounding box center [868, 459] width 149 height 36
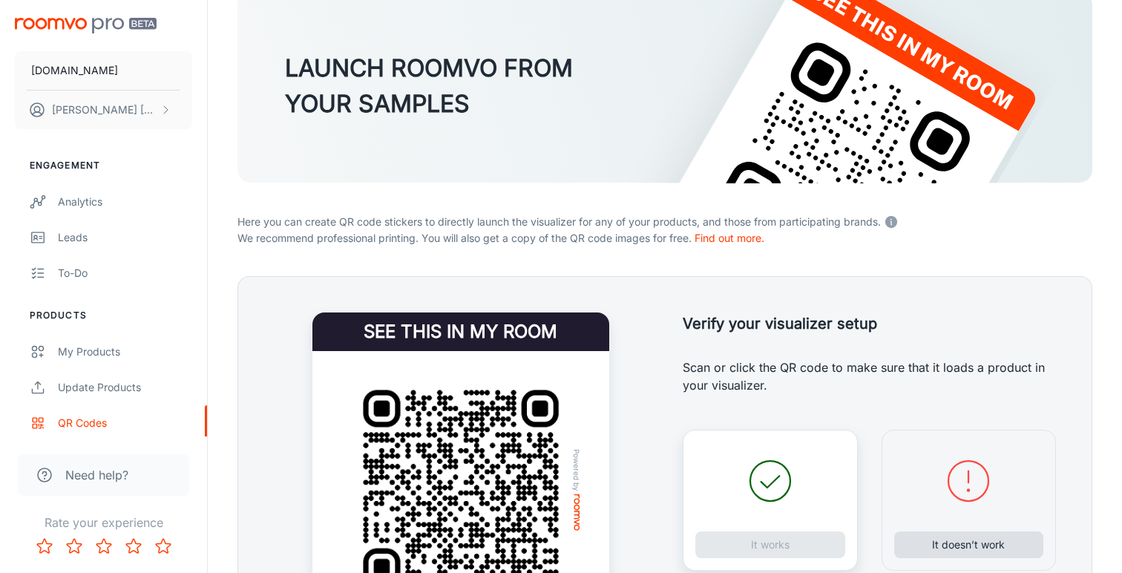
click at [948, 543] on button "It doesn’t work" at bounding box center [969, 544] width 150 height 27
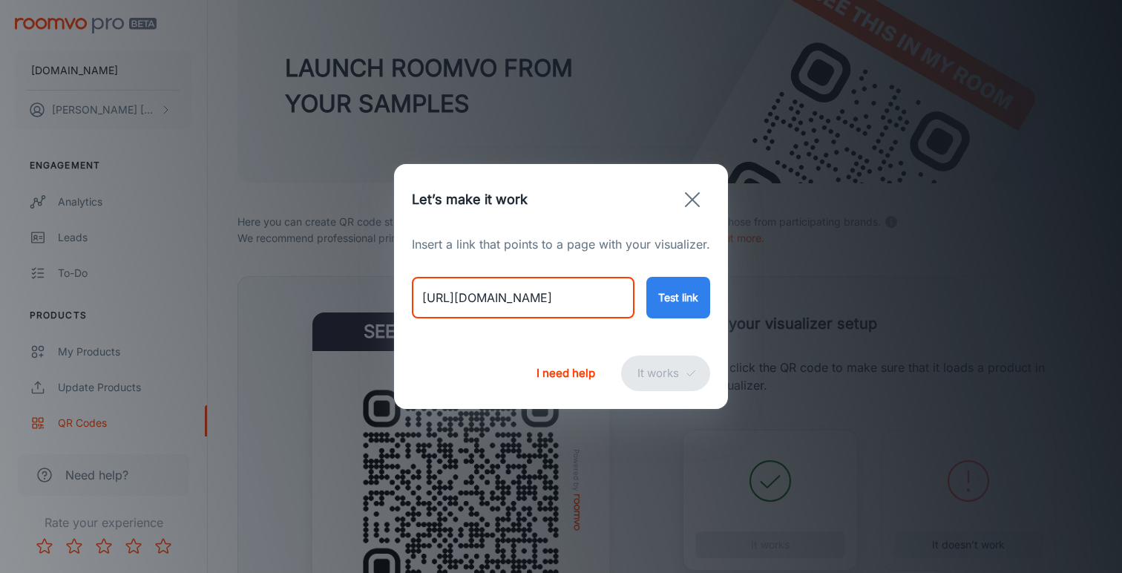
click at [561, 299] on input "https://rugs.ie/products/sahi-runner" at bounding box center [523, 298] width 223 height 42
paste input "hangri-la-rococo-beige?variant=46706553127218"
type input "https://rugs.ie/products/shangri-la-rococo-beige?variant=46706553127218"
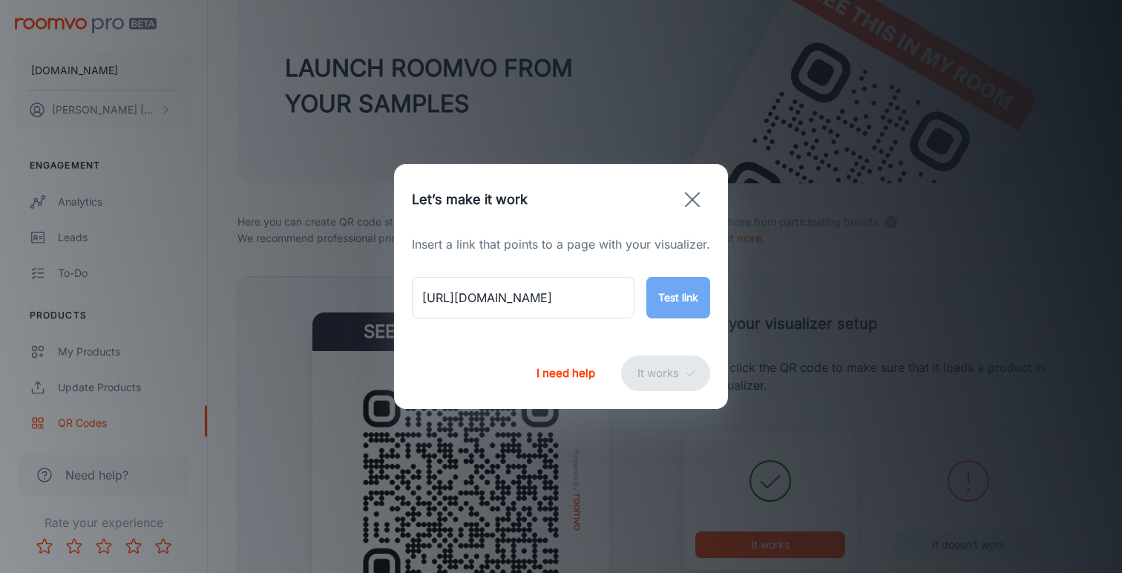
click at [659, 287] on button "Test link" at bounding box center [678, 298] width 64 height 42
click at [668, 376] on button "It works" at bounding box center [665, 373] width 89 height 36
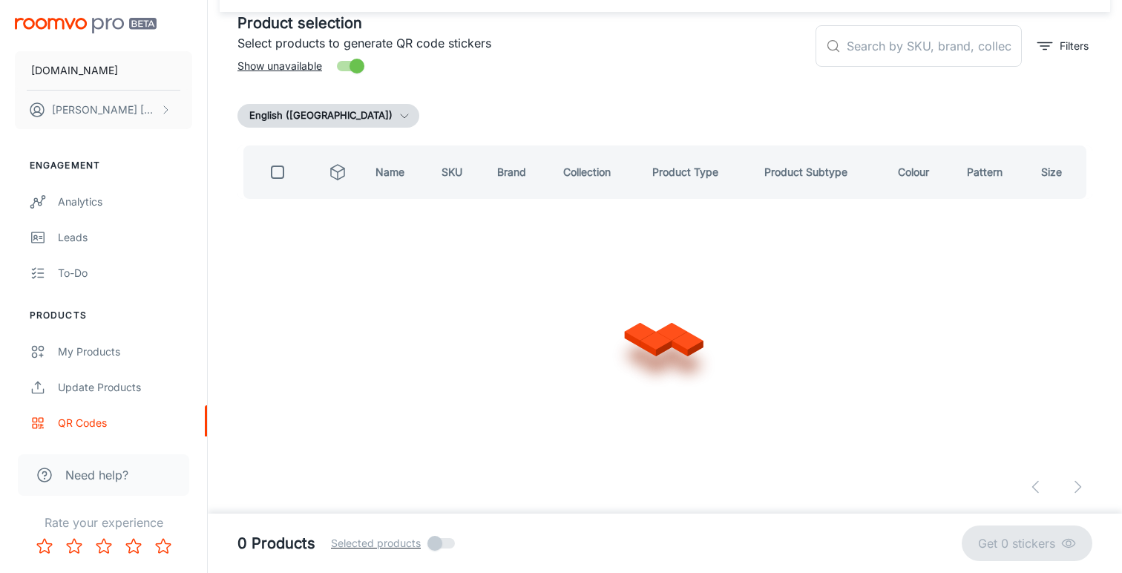
scroll to position [85, 0]
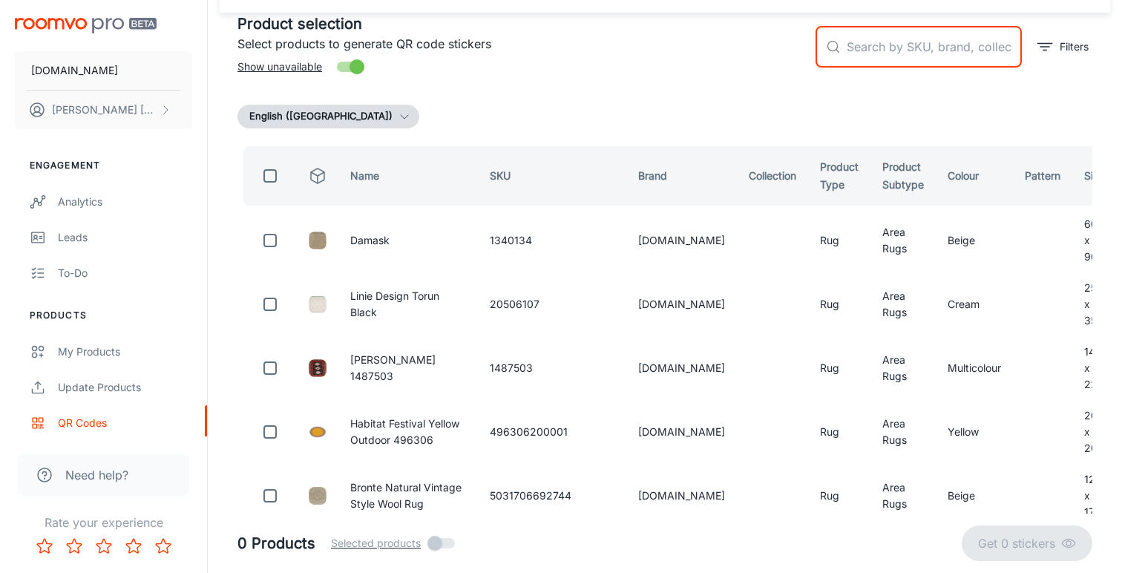
click at [872, 46] on input "text" at bounding box center [933, 47] width 175 height 42
paste input "MT123333600024"
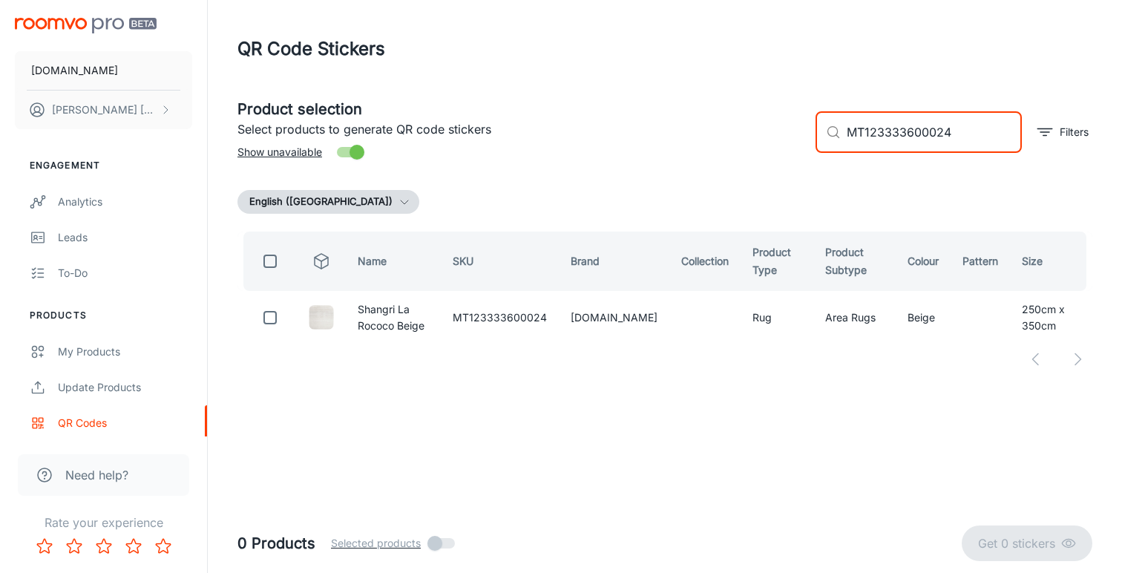
scroll to position [0, 0]
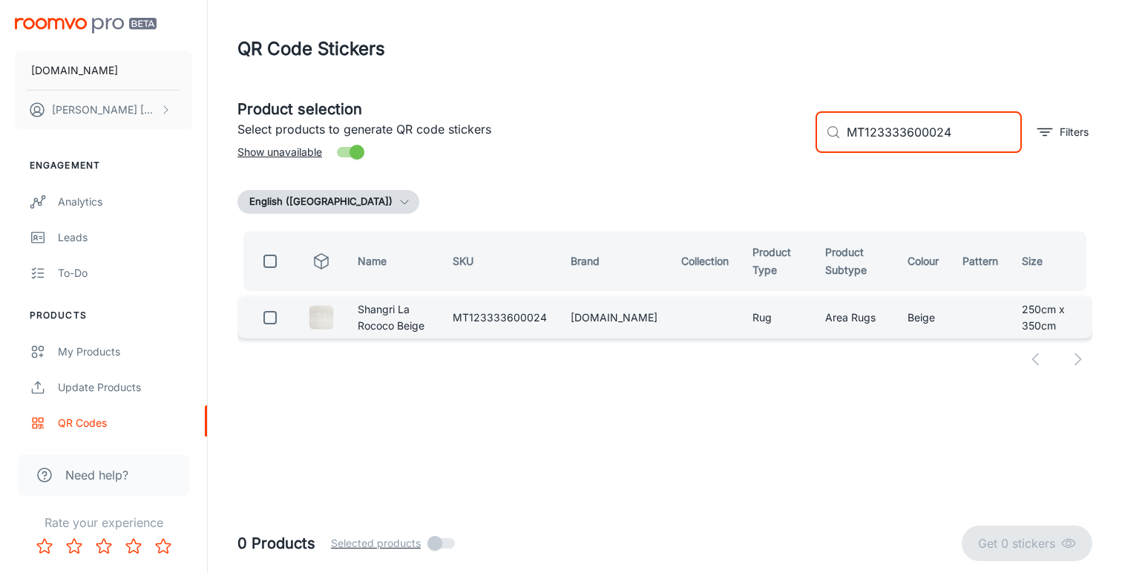
type input "MT123333600024"
click at [274, 323] on input "checkbox" at bounding box center [270, 318] width 30 height 30
checkbox input "true"
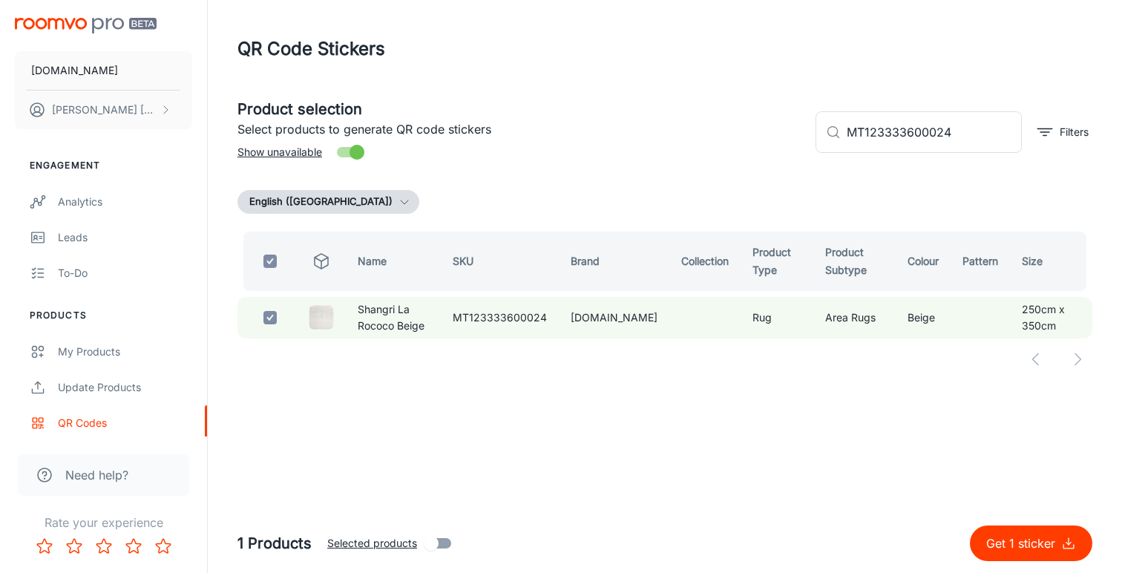
click at [1009, 540] on p "Get 1 sticker" at bounding box center [1023, 543] width 75 height 18
checkbox input "false"
